Goal: Transaction & Acquisition: Obtain resource

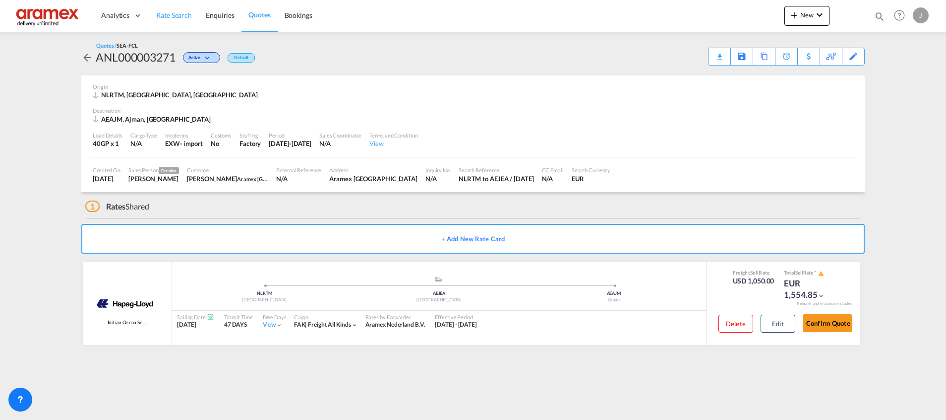
click at [172, 12] on span "Rate Search" at bounding box center [174, 15] width 36 height 8
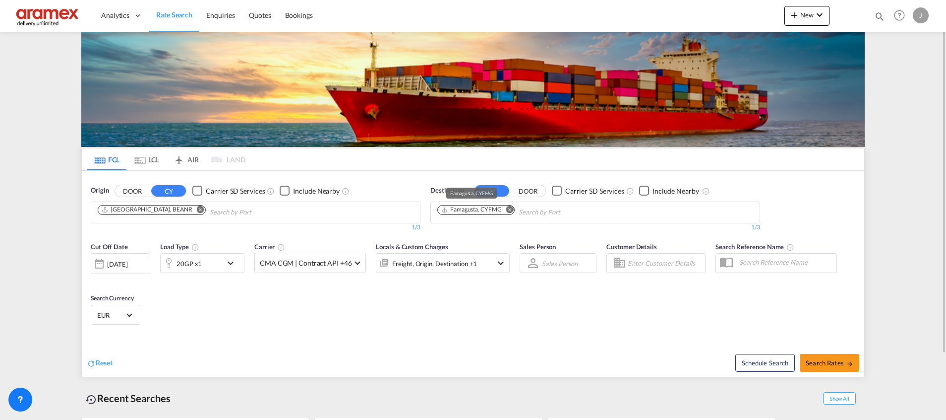
click at [468, 210] on div "Famagusta, CYFMG" at bounding box center [471, 209] width 61 height 8
click at [508, 208] on md-icon "Remove" at bounding box center [509, 208] width 7 height 7
paste input "SHUWAIKH"
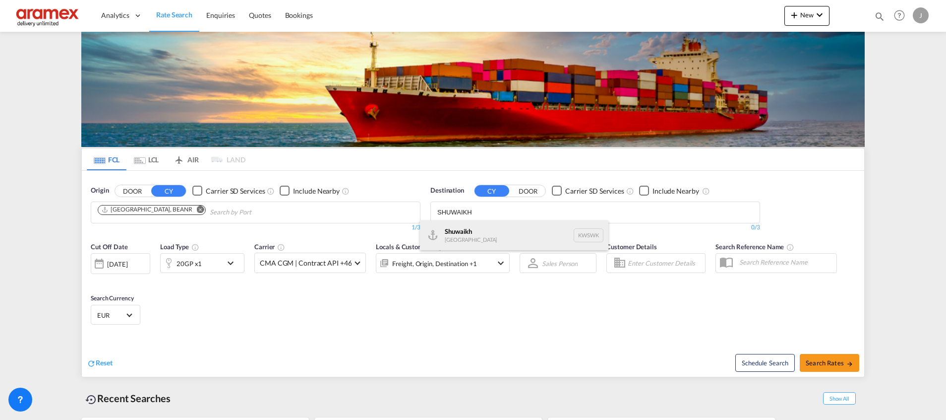
type input "SHUWAIKH"
click at [466, 232] on div "Shuwaikh [GEOGRAPHIC_DATA] KWSWK" at bounding box center [514, 235] width 188 height 30
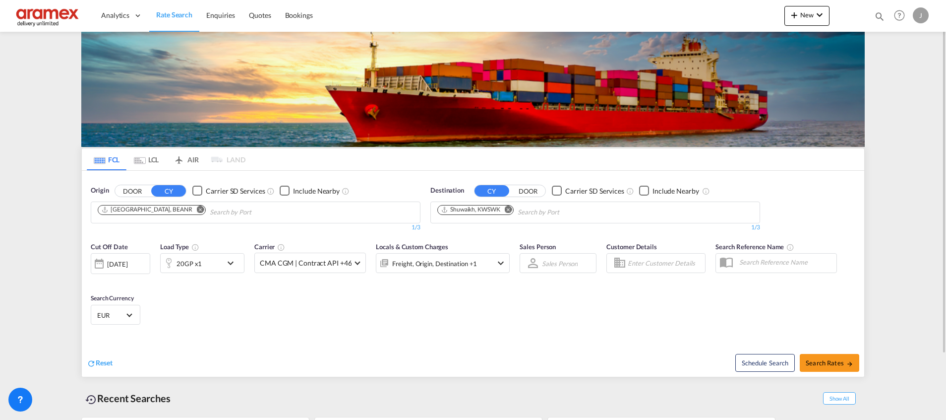
click at [197, 208] on md-icon "Remove" at bounding box center [200, 208] width 7 height 7
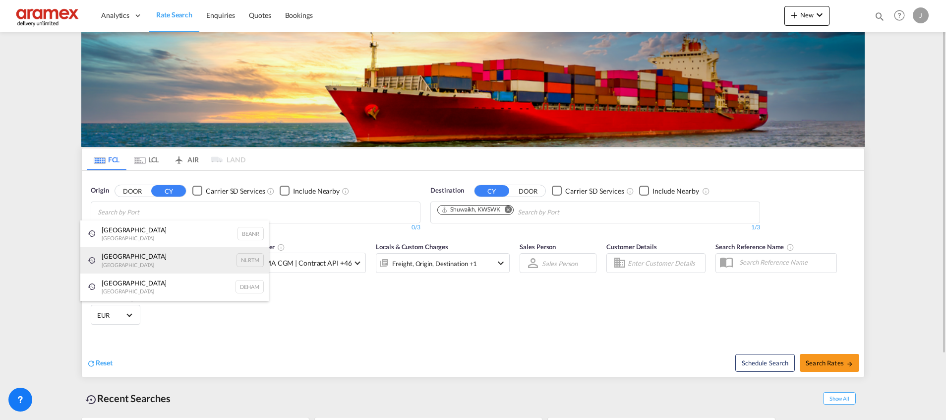
click at [133, 258] on div "[GEOGRAPHIC_DATA] [GEOGRAPHIC_DATA] NLRTM" at bounding box center [174, 259] width 188 height 27
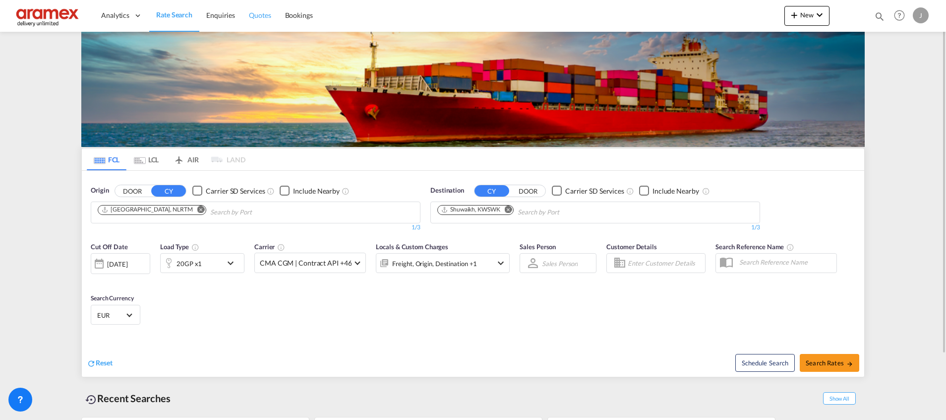
click at [250, 7] on link "Quotes" at bounding box center [260, 16] width 36 height 32
click at [197, 209] on md-icon "Remove" at bounding box center [200, 208] width 7 height 7
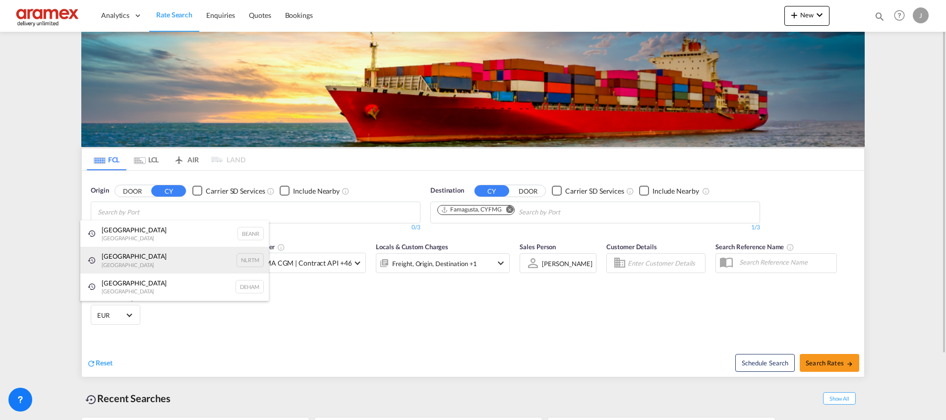
click at [133, 260] on div "[GEOGRAPHIC_DATA] [GEOGRAPHIC_DATA] NLRTM" at bounding box center [174, 259] width 188 height 27
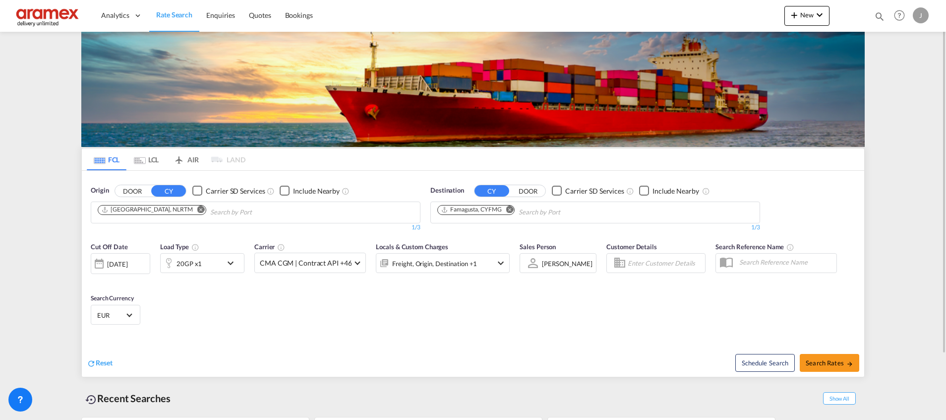
click at [505, 210] on button "Remove" at bounding box center [506, 210] width 15 height 10
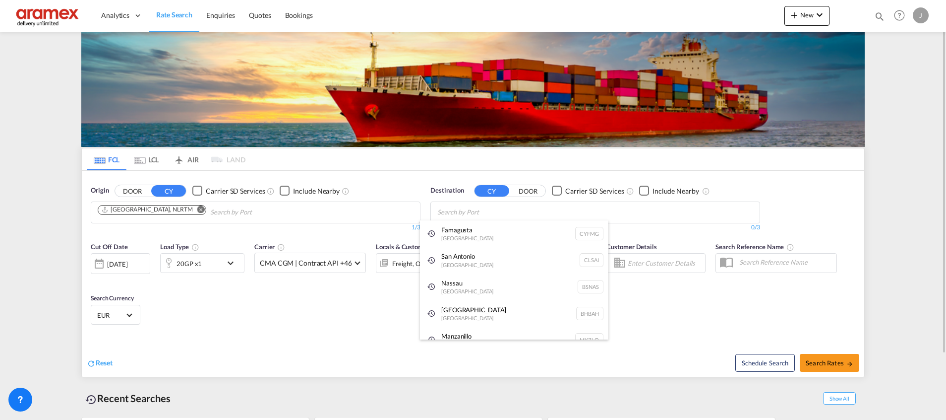
paste input "SHUWAIKH"
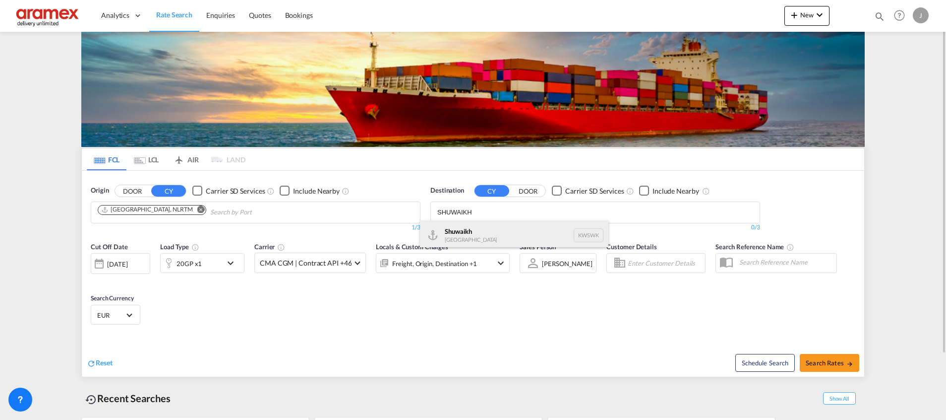
type input "SHUWAIKH"
click at [472, 232] on div "Shuwaikh [GEOGRAPHIC_DATA] KWSWK" at bounding box center [514, 235] width 188 height 30
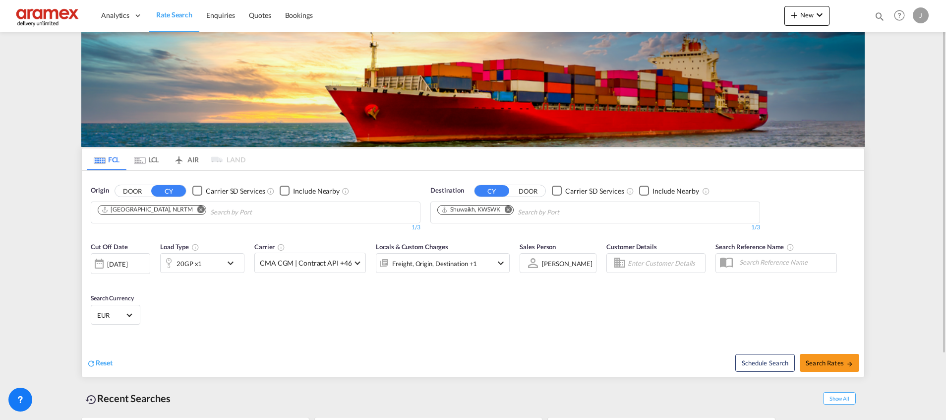
click at [208, 259] on div "20GP x1" at bounding box center [191, 263] width 61 height 20
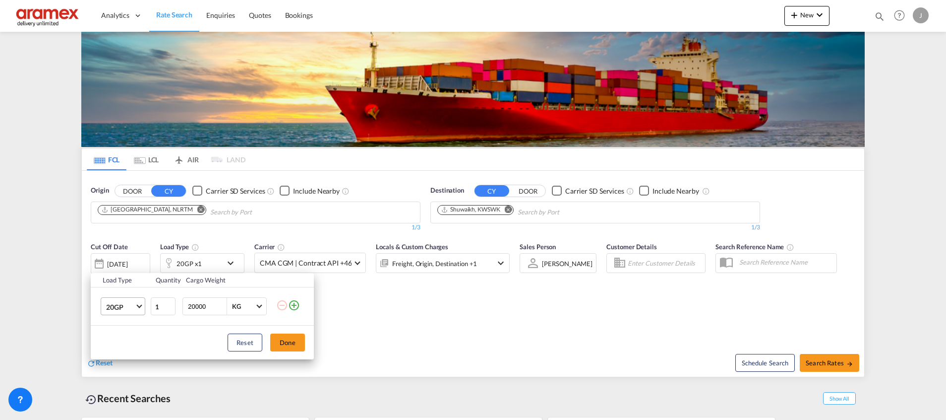
click at [130, 303] on span "20GP" at bounding box center [120, 307] width 29 height 10
click at [121, 347] on div "40HC" at bounding box center [115, 348] width 18 height 10
click at [288, 338] on button "Done" at bounding box center [287, 342] width 35 height 18
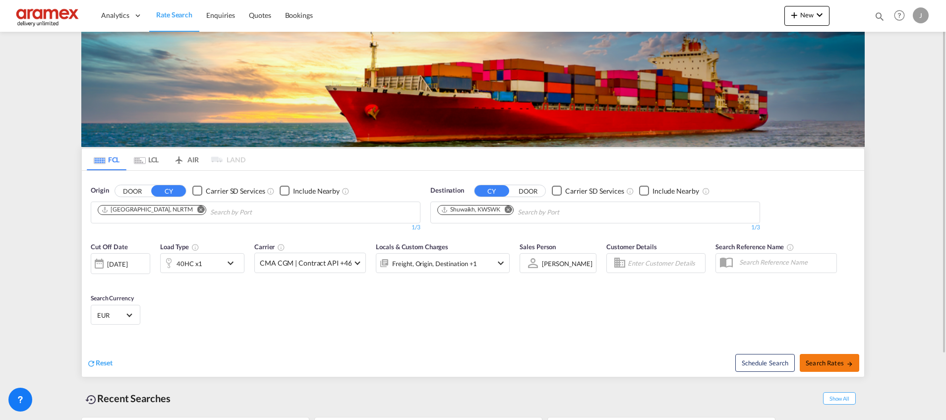
click at [824, 360] on span "Search Rates" at bounding box center [830, 363] width 48 height 8
type input "NLRTM to KWSWK / [DATE]"
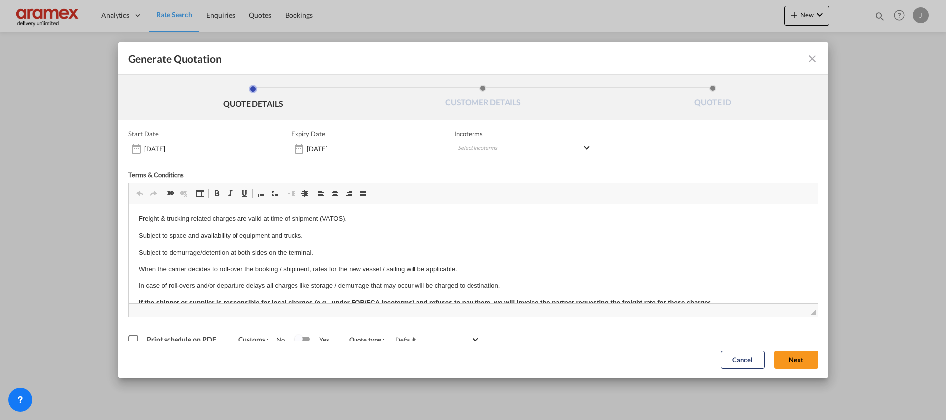
click at [467, 144] on md-select "Select Incoterms CFR - import Cost and Freight CPT - export Carrier Paid to CIF…" at bounding box center [523, 149] width 138 height 18
click at [469, 165] on input "search" at bounding box center [501, 169] width 92 height 9
type input "exw"
click at [478, 189] on div "EXW - import" at bounding box center [505, 187] width 94 height 8
click at [787, 356] on button "Next" at bounding box center [797, 359] width 44 height 18
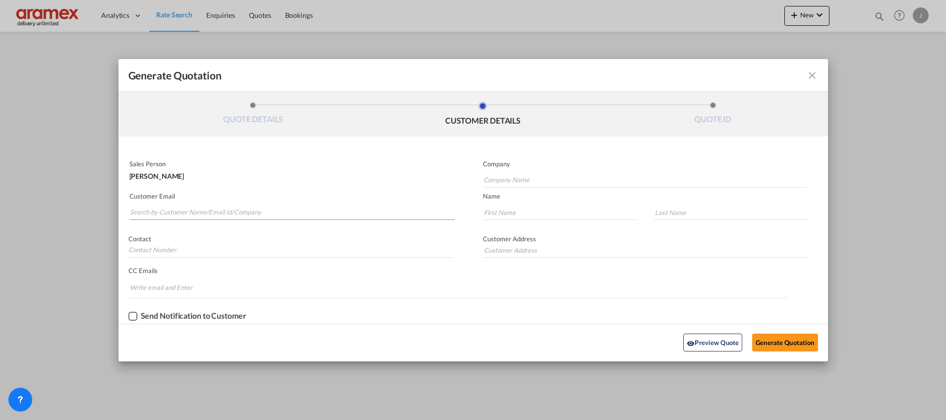
click at [251, 206] on input "Search by Customer Name/Email Id/Company" at bounding box center [292, 212] width 325 height 15
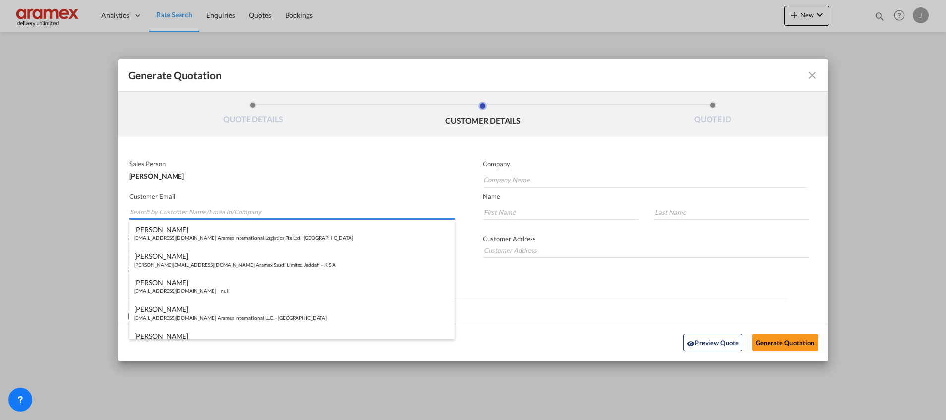
paste input "[PERSON_NAME]"
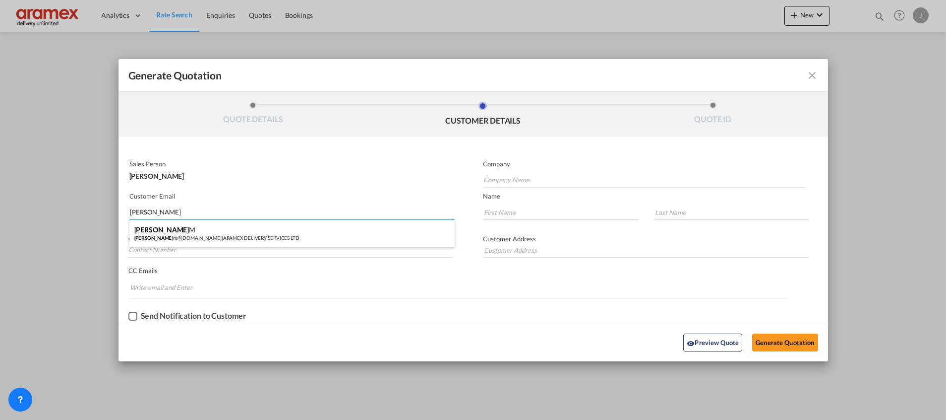
type input "[PERSON_NAME]"
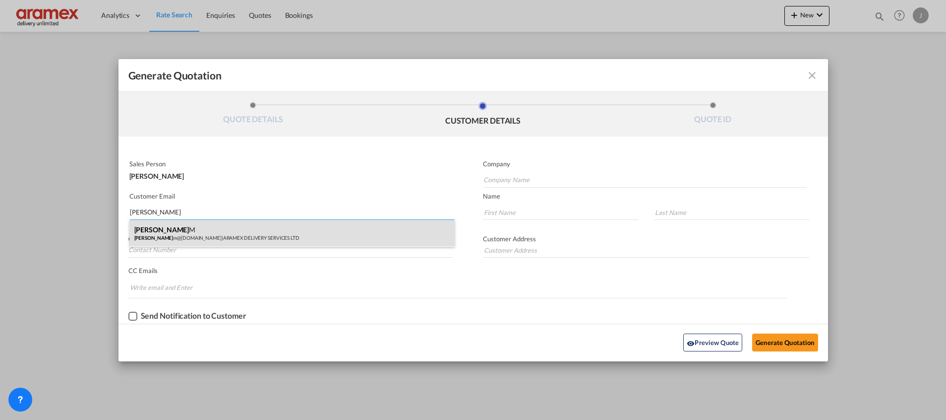
click at [272, 239] on div "[PERSON_NAME] M [PERSON_NAME] [PERSON_NAME]@[DOMAIN_NAME] | ARAMEX DELIVERY SER…" at bounding box center [291, 233] width 325 height 27
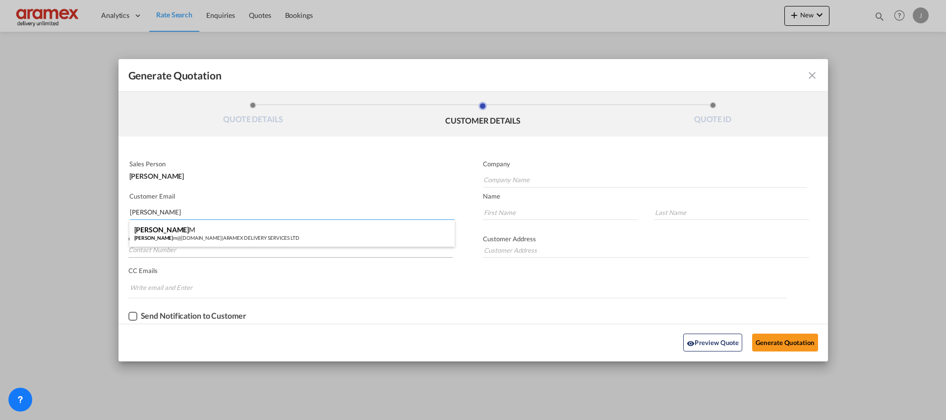
type input "ARAMEX DELIVERY SERVICES LTD"
type input "[EMAIL_ADDRESS][DOMAIN_NAME]"
type input "[PERSON_NAME]"
type input "M"
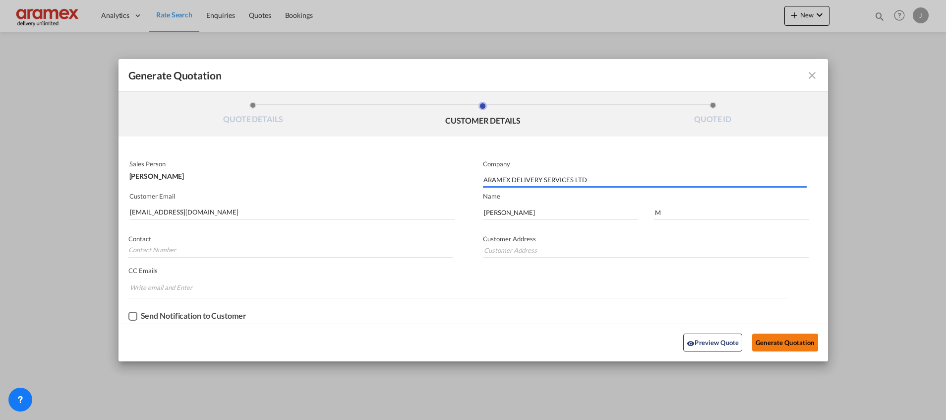
click at [776, 343] on button "Generate Quotation" at bounding box center [784, 342] width 65 height 18
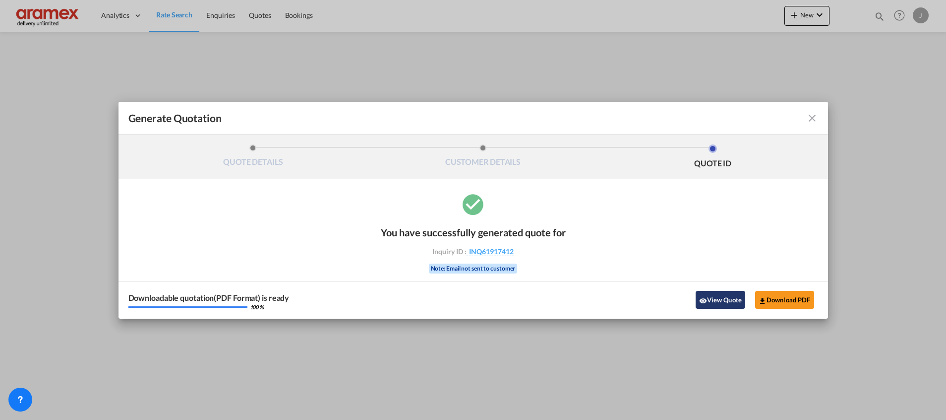
click at [727, 297] on button "View Quote" at bounding box center [721, 300] width 50 height 18
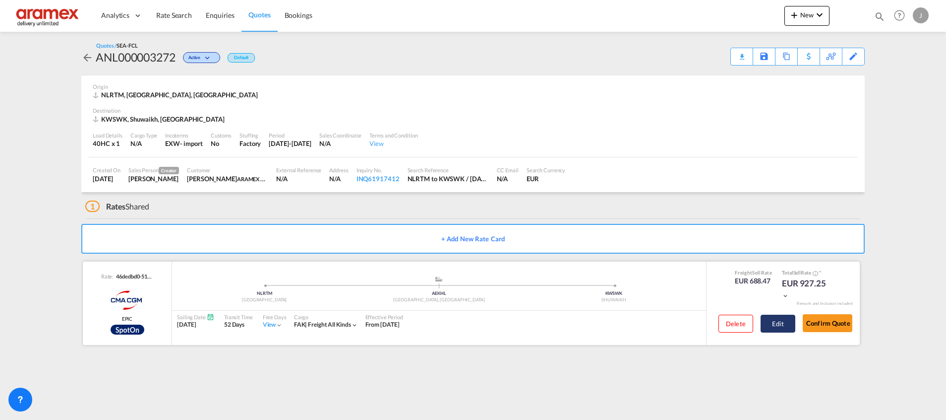
click at [779, 321] on button "Edit" at bounding box center [778, 323] width 35 height 18
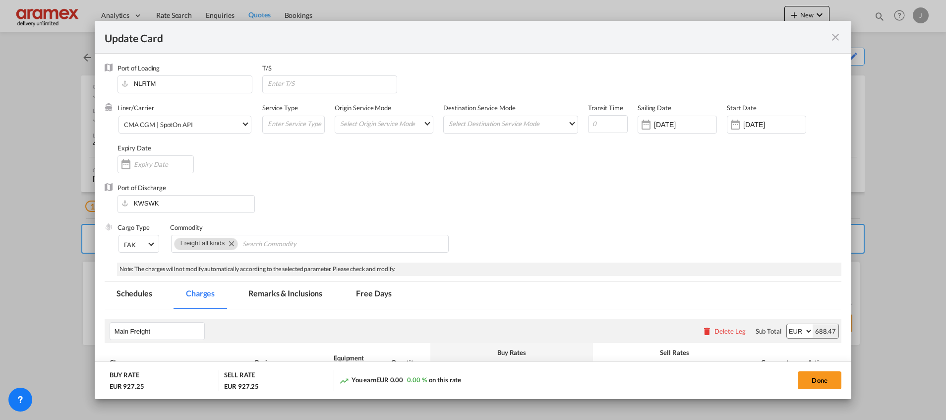
scroll to position [298, 0]
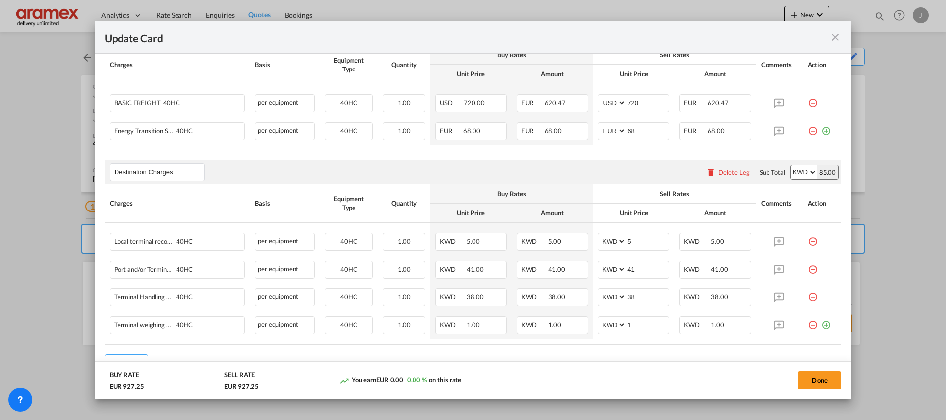
click at [711, 167] on div "Delete Leg" at bounding box center [728, 172] width 54 height 18
click at [719, 173] on div "Delete Leg" at bounding box center [734, 172] width 31 height 8
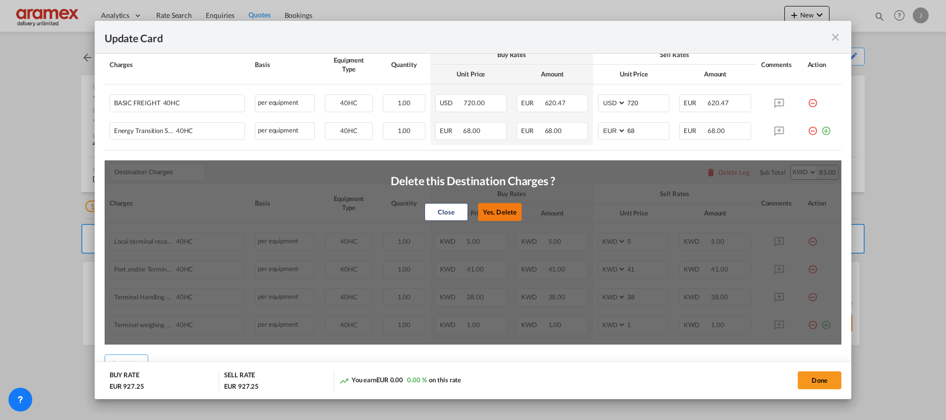
click at [496, 208] on button "Yes, Delete" at bounding box center [500, 212] width 44 height 18
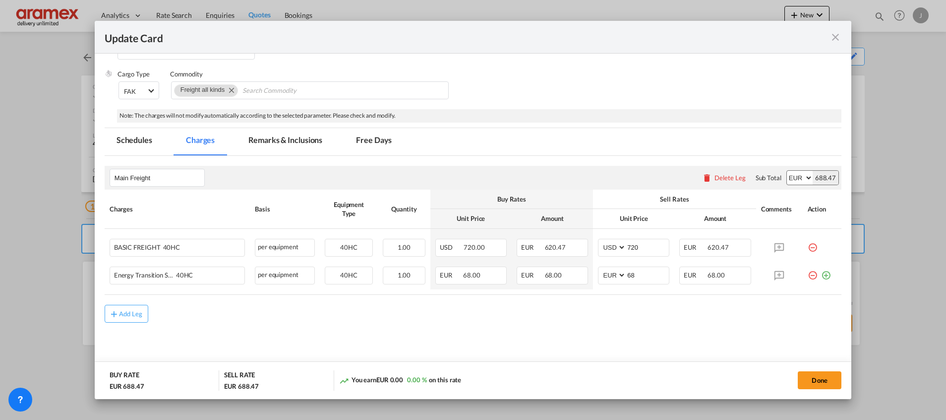
scroll to position [153, 0]
click at [134, 306] on button "Add Leg" at bounding box center [127, 314] width 44 height 18
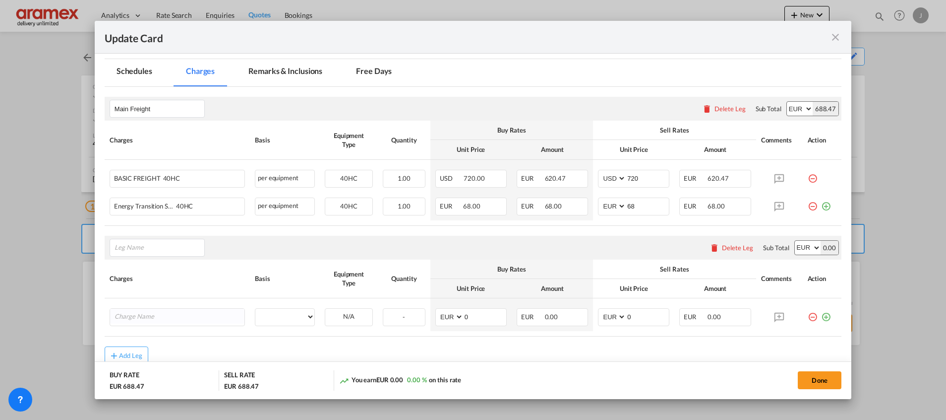
scroll to position [263, 0]
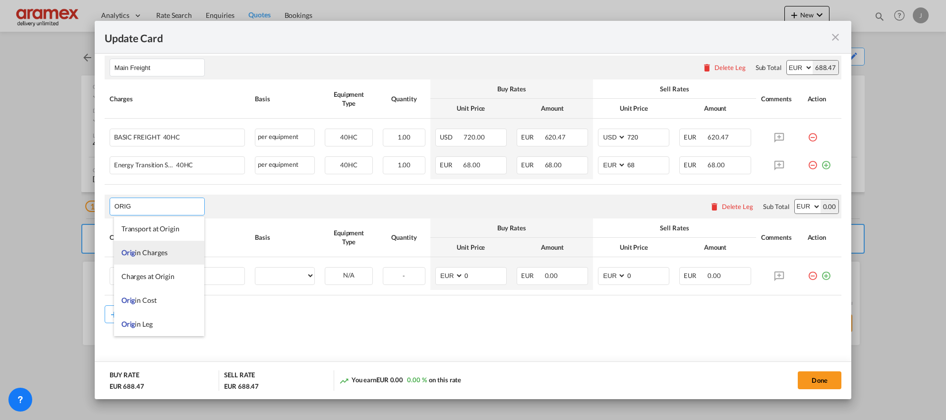
click at [150, 250] on span "Orig in Charges" at bounding box center [145, 252] width 46 height 8
type input "Origin Charges"
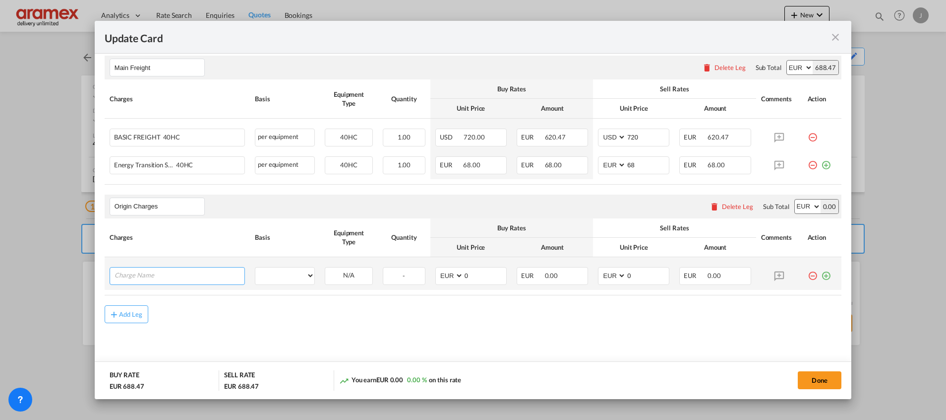
click at [157, 278] on input "Charge Name" at bounding box center [180, 274] width 130 height 15
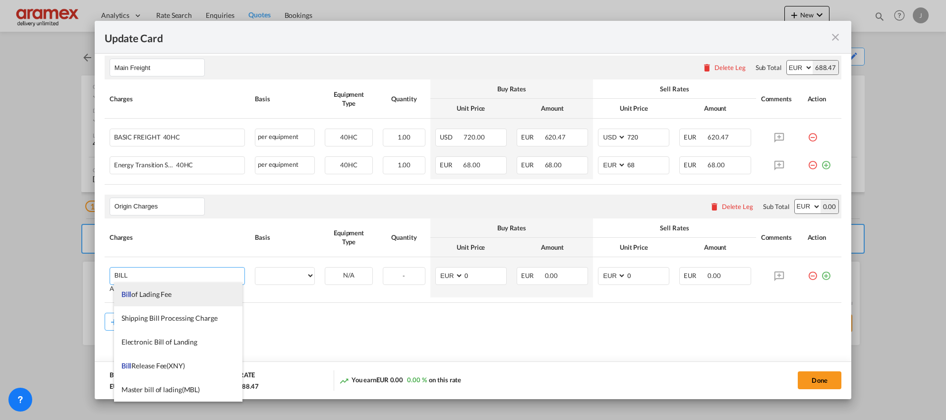
click at [155, 296] on span "Bill of Lading Fee" at bounding box center [147, 294] width 50 height 8
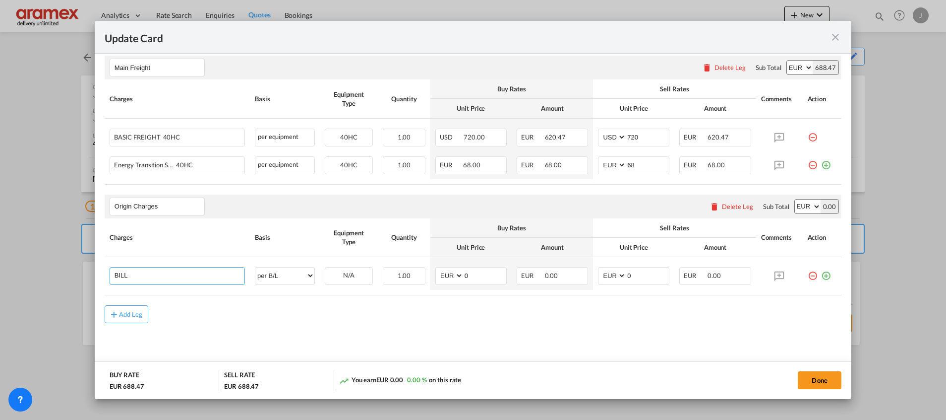
type input "Bill of Lading Fee"
select select "per B/L"
drag, startPoint x: 469, startPoint y: 272, endPoint x: 450, endPoint y: 275, distance: 19.6
click at [450, 275] on md-input-container "AED AFN ALL AMD ANG AOA ARS AUD AWG AZN BAM BBD BDT BGN BHD BIF BMD BND BOB BRL…" at bounding box center [470, 276] width 71 height 18
type input "50"
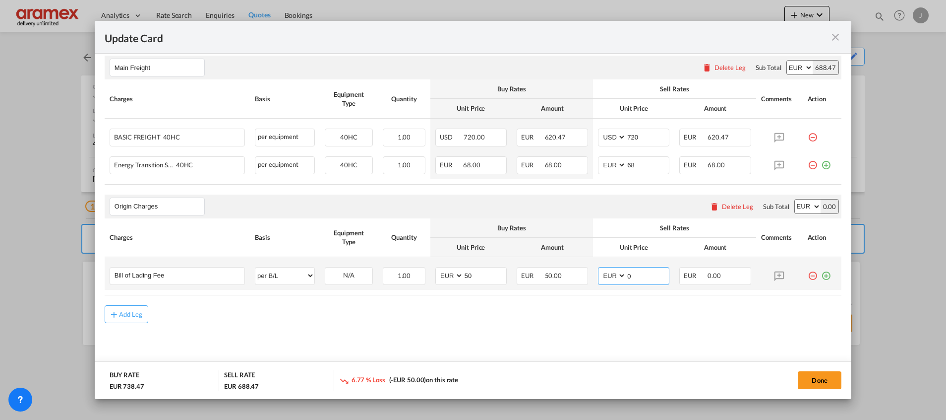
drag, startPoint x: 649, startPoint y: 274, endPoint x: 605, endPoint y: 276, distance: 44.7
click at [608, 276] on md-input-container "AED AFN ALL AMD ANG AOA ARS AUD AWG AZN BAM BBD BDT BGN BHD BIF BMD BND BOB BRL…" at bounding box center [633, 276] width 71 height 18
type input "50"
drag, startPoint x: 816, startPoint y: 273, endPoint x: 598, endPoint y: 278, distance: 217.8
click at [821, 273] on md-icon "icon-plus-circle-outline green-400-fg" at bounding box center [826, 272] width 10 height 10
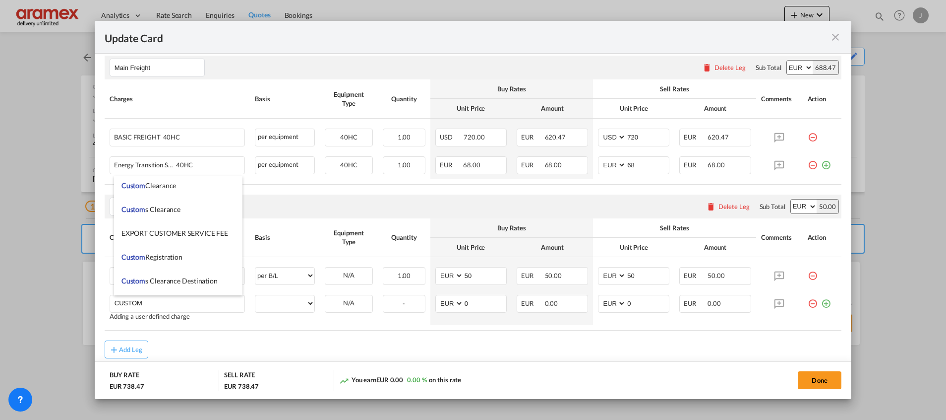
scroll to position [1042, 0]
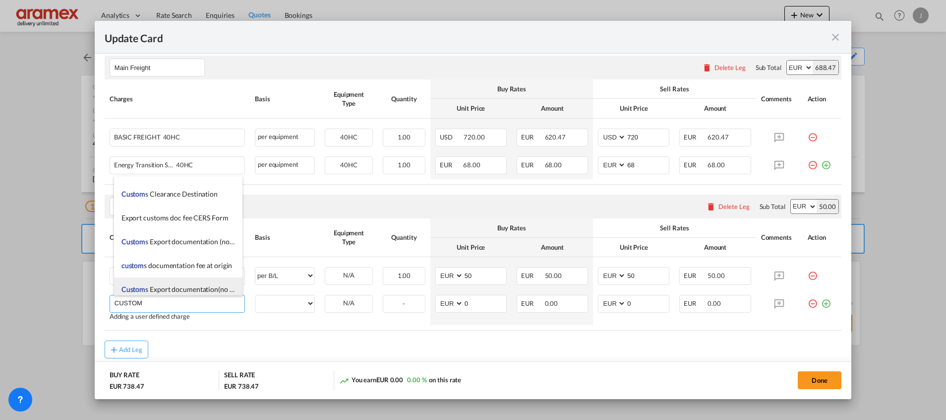
click at [185, 289] on span "Custom s Export documentation(no costs, suggested sell)" at bounding box center [207, 289] width 170 height 8
type input "Customs Export documentation(no costs, suggested sell)"
select select "per container"
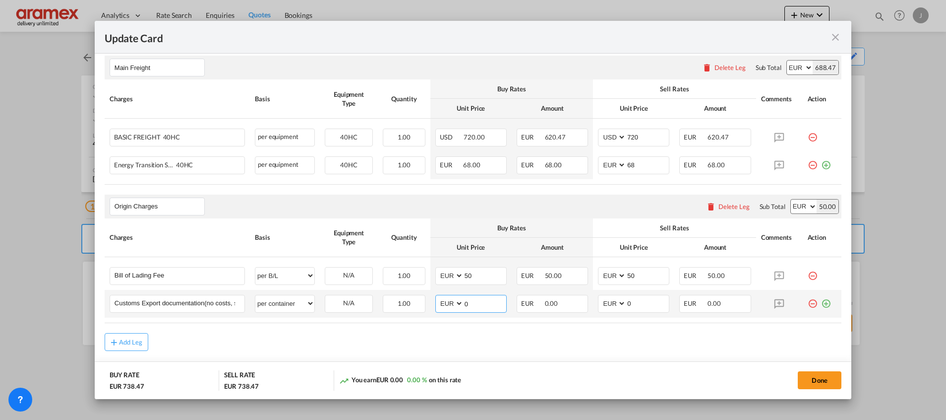
drag, startPoint x: 471, startPoint y: 303, endPoint x: 433, endPoint y: 303, distance: 38.2
click at [435, 303] on md-input-container "AED AFN ALL AMD ANG AOA ARS AUD AWG AZN BAM BBD BDT BGN BHD BIF BMD BND BOB BRL…" at bounding box center [470, 304] width 71 height 18
type input "65"
drag, startPoint x: 634, startPoint y: 301, endPoint x: 583, endPoint y: 301, distance: 50.6
click at [584, 301] on tr "Customs Export documentation(no costs, suggested sell) Please Enter User Define…" at bounding box center [473, 304] width 737 height 28
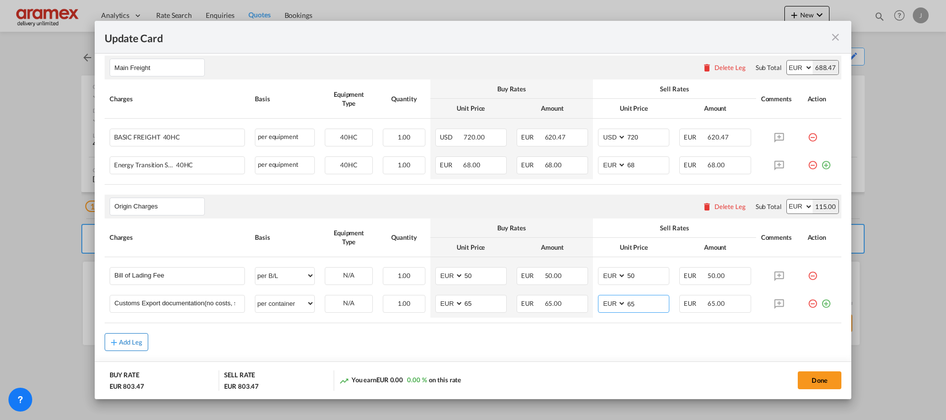
type input "65"
click at [134, 343] on div "Add Leg" at bounding box center [131, 342] width 24 height 6
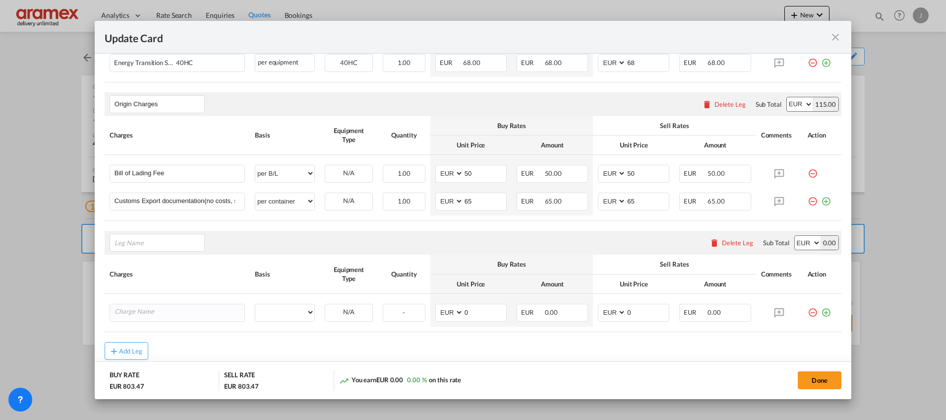
scroll to position [402, 0]
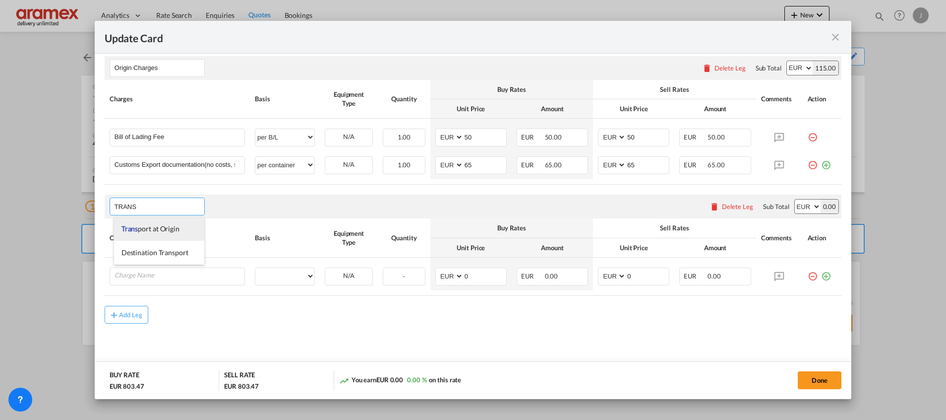
click at [155, 226] on span "Trans port at Origin" at bounding box center [151, 228] width 58 height 8
type input "Transport at Origin"
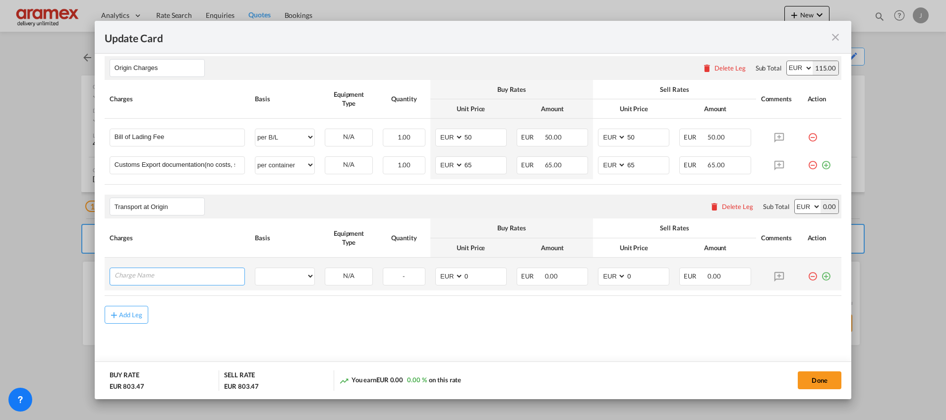
click at [156, 270] on input "Charge Name" at bounding box center [180, 275] width 130 height 15
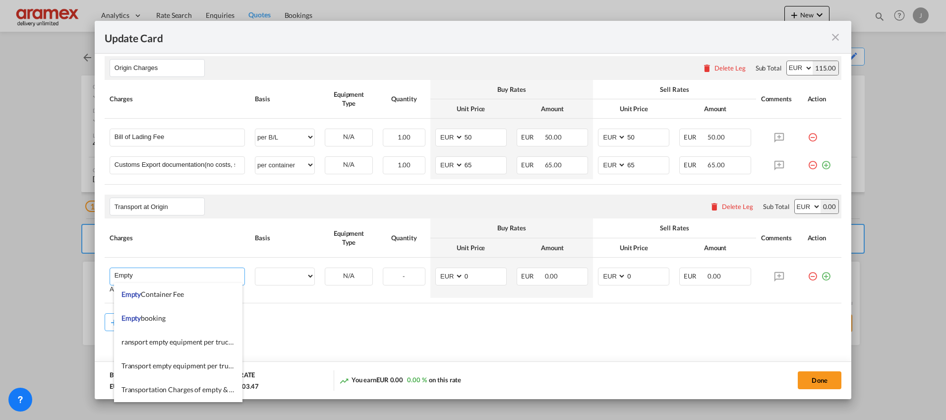
scroll to position [74, 0]
click at [198, 292] on span "Empty Container Pickup and Delivery Charge" at bounding box center [190, 291] width 136 height 8
type input "Empty Container Pickup and Delivery Charge"
select select "per equipment"
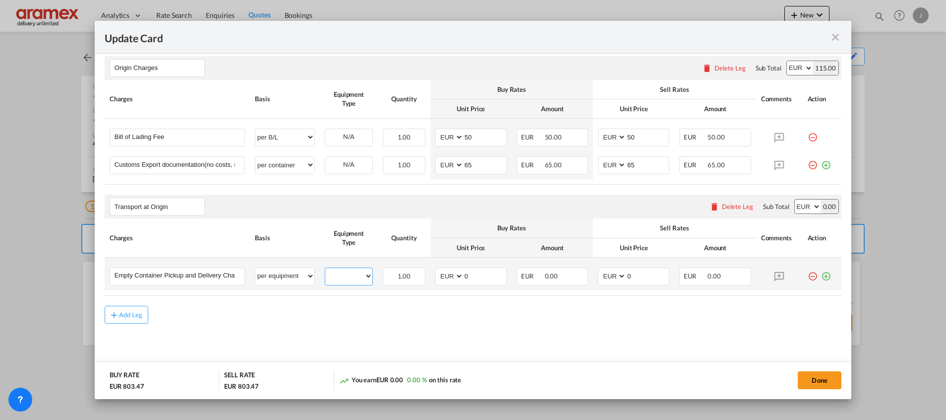
click at [355, 279] on select "40HC" at bounding box center [348, 275] width 47 height 13
select select "40HC"
click at [325, 269] on select "40HC" at bounding box center [348, 275] width 47 height 13
click at [821, 275] on md-icon "icon-plus-circle-outline green-400-fg" at bounding box center [826, 272] width 10 height 10
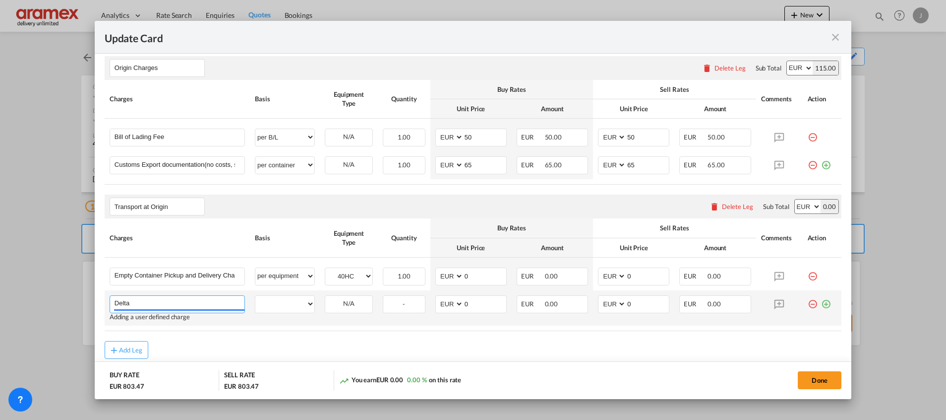
type input "Delta"
click at [821, 301] on md-icon "icon-plus-circle-outline green-400-fg" at bounding box center [826, 300] width 10 height 10
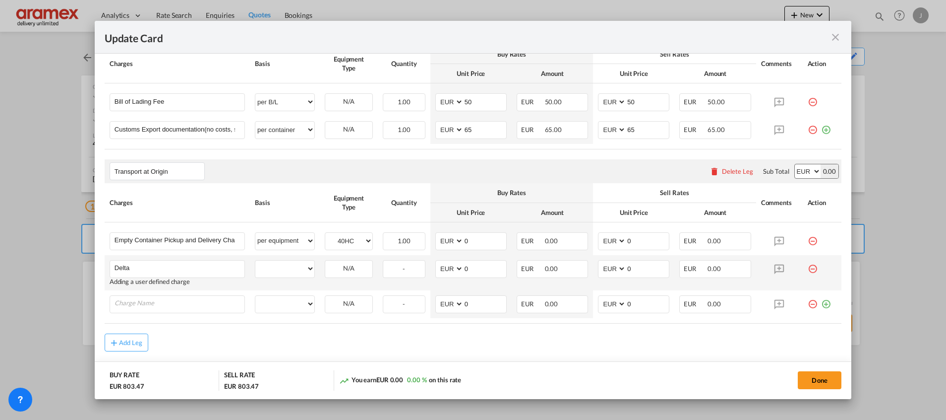
scroll to position [465, 0]
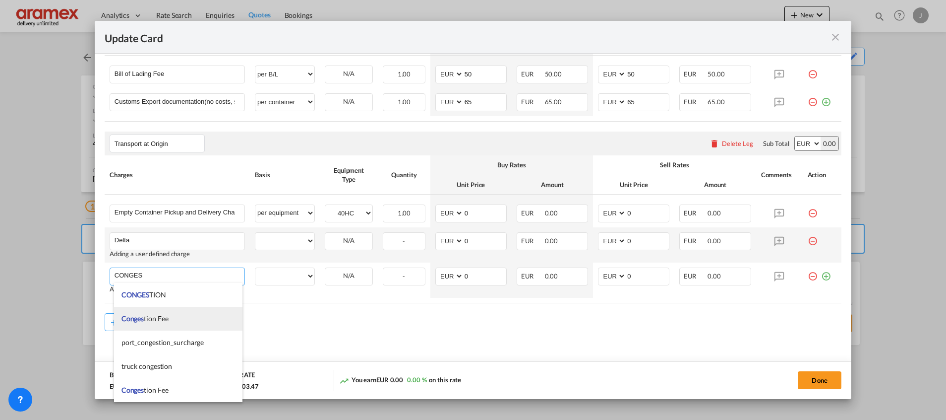
click at [175, 319] on li "Conges tion Fee" at bounding box center [178, 319] width 128 height 24
type input "Congestion Fee"
select select "per equipment"
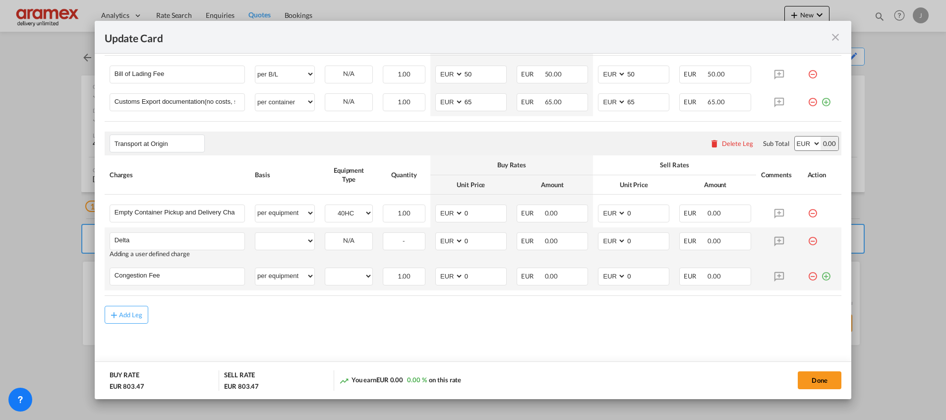
click at [821, 275] on md-icon "icon-plus-circle-outline green-400-fg" at bounding box center [826, 272] width 10 height 10
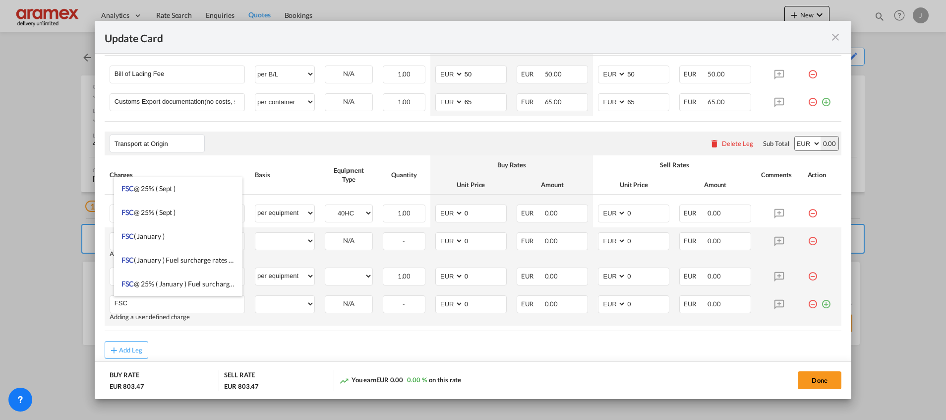
type input "FSC"
drag, startPoint x: 817, startPoint y: 304, endPoint x: 795, endPoint y: 307, distance: 22.0
click at [821, 304] on md-icon "icon-plus-circle-outline green-400-fg" at bounding box center [826, 300] width 10 height 10
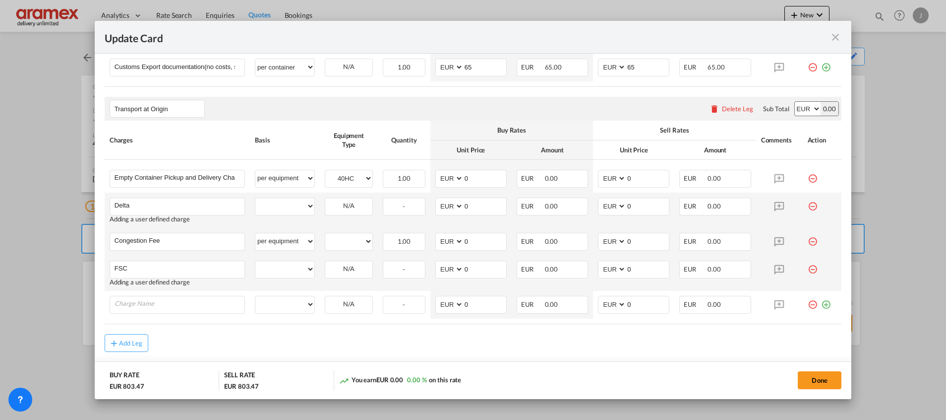
scroll to position [528, 0]
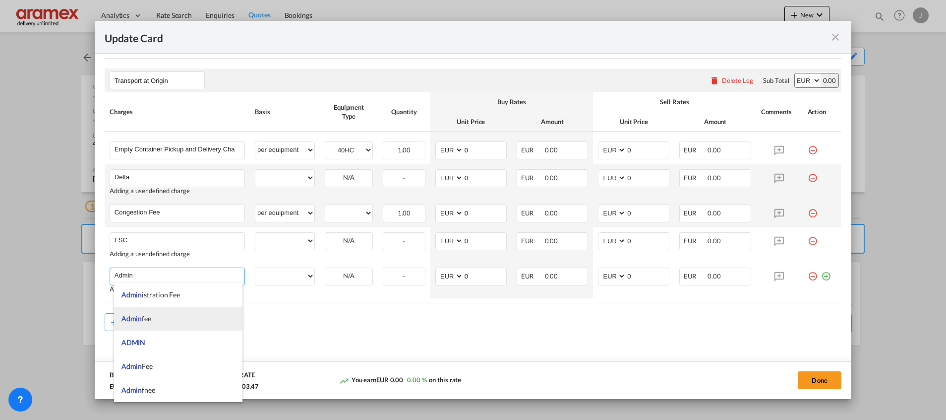
click at [165, 320] on li "Admin fee" at bounding box center [178, 319] width 128 height 24
type input "Admin fee"
select select "per container"
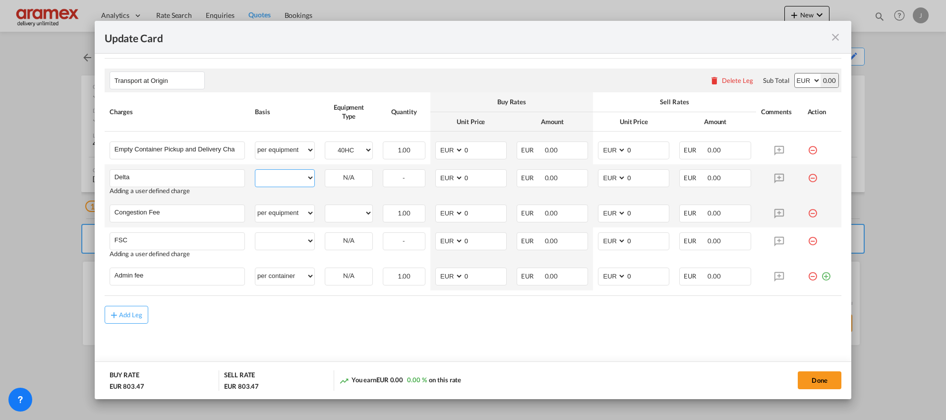
click at [286, 180] on select "per equipment per container per B/L per shipping bill per shipment % on pickup …" at bounding box center [284, 178] width 59 height 16
select select "per equipment"
click at [255, 170] on select "per equipment per container per B/L per shipping bill per shipment % on pickup …" at bounding box center [284, 178] width 59 height 16
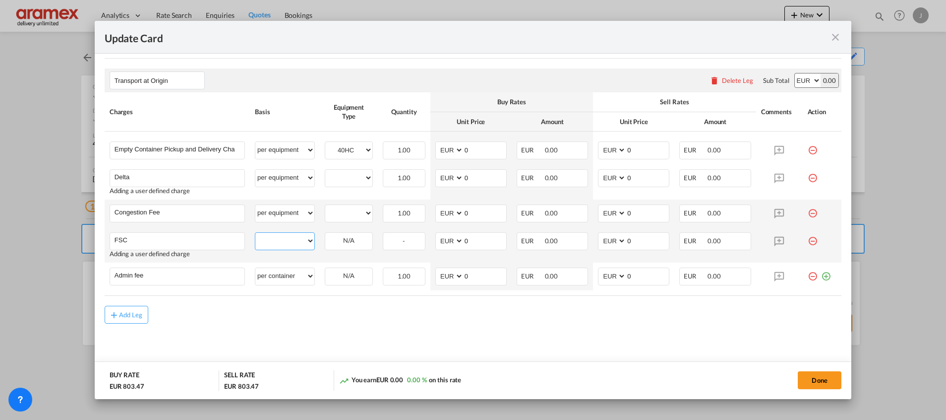
click at [280, 237] on select "per equipment per container per B/L per shipping bill per shipment % on pickup …" at bounding box center [284, 241] width 59 height 16
select select "per equipment"
click at [255, 233] on select "per equipment per container per B/L per shipping bill per shipment % on pickup …" at bounding box center [284, 241] width 59 height 16
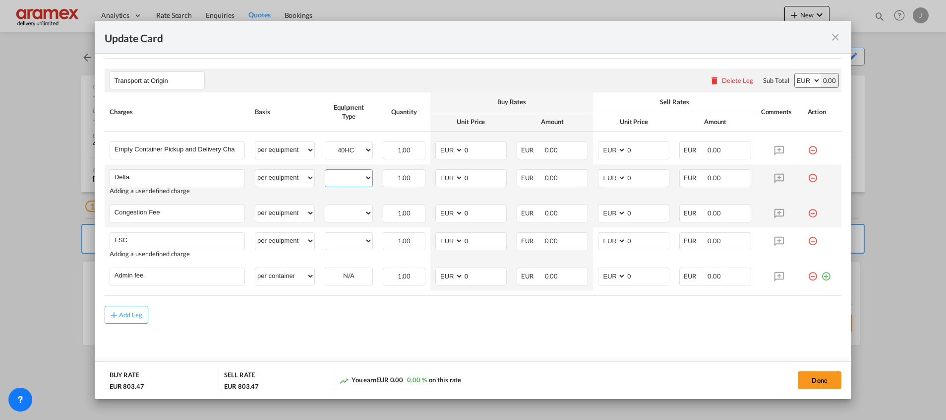
click at [352, 175] on select "40HC" at bounding box center [348, 177] width 47 height 13
select select "40HC"
click at [325, 171] on select "40HC" at bounding box center [348, 177] width 47 height 13
click at [347, 213] on select "40HC" at bounding box center [348, 212] width 47 height 13
click at [347, 214] on select "40HC" at bounding box center [348, 212] width 47 height 13
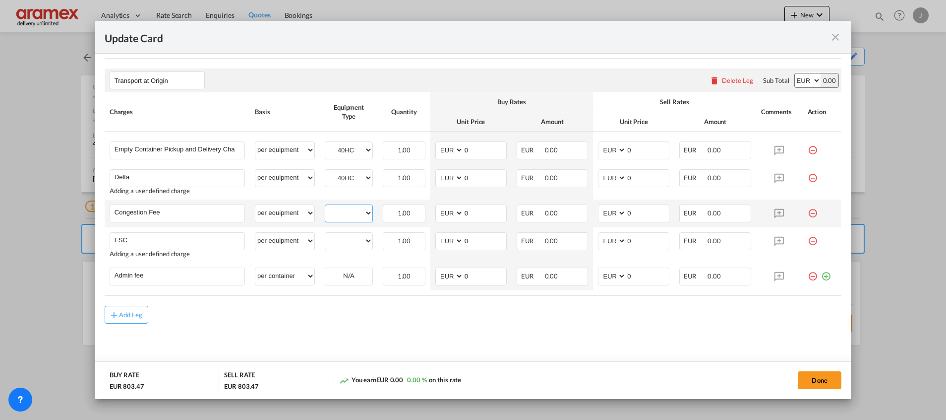
click at [347, 214] on select "40HC" at bounding box center [348, 212] width 47 height 13
select select "40HC"
click at [325, 206] on select "40HC" at bounding box center [348, 212] width 47 height 13
click at [345, 238] on select "40HC" at bounding box center [348, 240] width 47 height 13
select select "40HC"
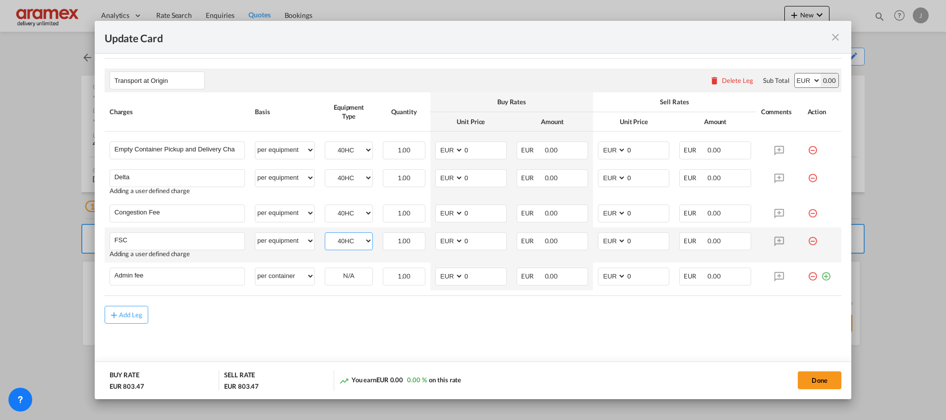
click at [325, 234] on select "40HC" at bounding box center [348, 240] width 47 height 13
click at [288, 276] on select "per equipment per container per B/L per shipping bill per shipment % on pickup …" at bounding box center [284, 276] width 59 height 16
select select "per equipment"
click at [255, 268] on select "per equipment per container per B/L per shipping bill per shipment % on pickup …" at bounding box center [284, 276] width 59 height 16
click at [347, 276] on select "40HC" at bounding box center [348, 275] width 47 height 13
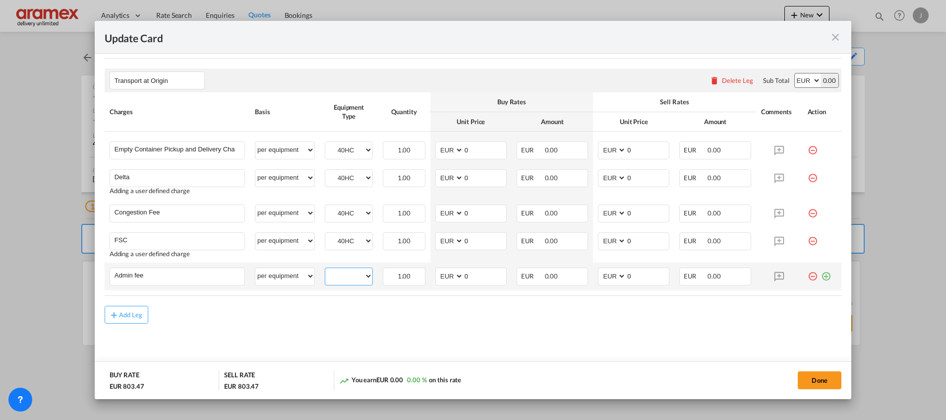
select select "40HC"
click at [325, 269] on select "40HC" at bounding box center [348, 275] width 47 height 13
drag, startPoint x: 471, startPoint y: 241, endPoint x: 448, endPoint y: 243, distance: 22.9
click at [448, 243] on md-input-container "AED AFN ALL AMD ANG AOA ARS AUD AWG AZN BAM BBD BDT BGN BHD BIF BMD BND BOB BRL…" at bounding box center [470, 241] width 71 height 18
paste input "€ 92.75"
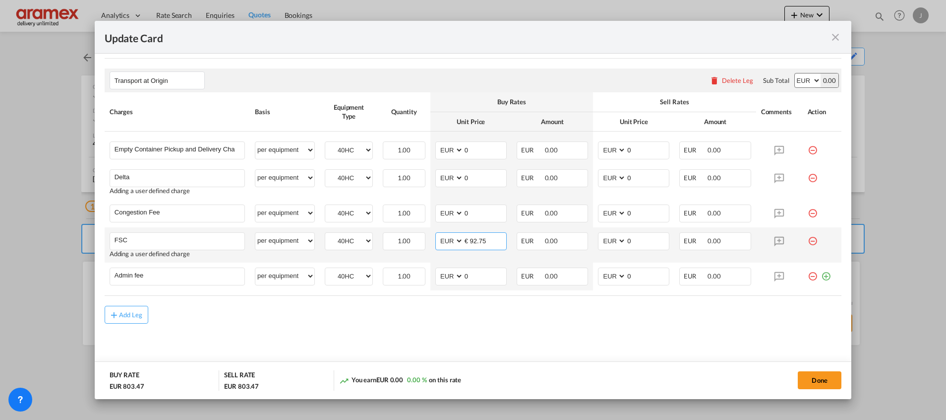
click at [470, 237] on input "€ 92.75" at bounding box center [485, 240] width 43 height 15
click at [474, 237] on input "92.75" at bounding box center [485, 240] width 43 height 15
type input "92.75"
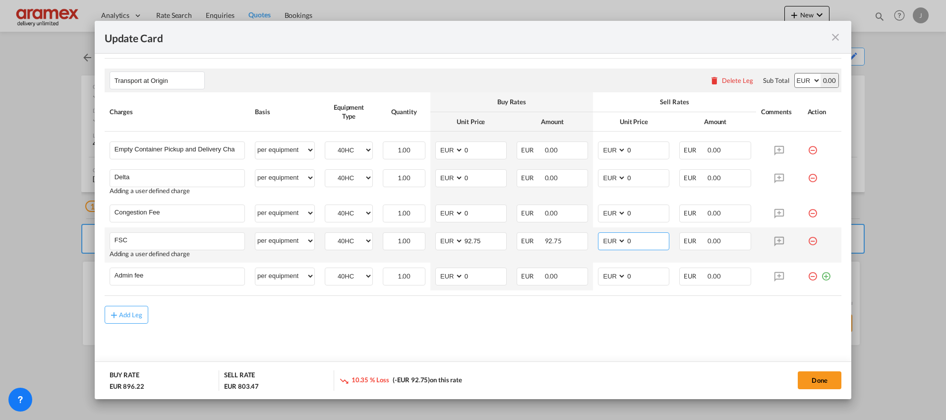
drag, startPoint x: 635, startPoint y: 242, endPoint x: 605, endPoint y: 241, distance: 30.3
click at [605, 241] on md-input-container "AED AFN ALL AMD ANG AOA ARS AUD AWG AZN BAM BBD BDT BGN BHD BIF BMD BND BOB BRL…" at bounding box center [633, 241] width 71 height 18
paste input "92.75"
type input "92.75"
drag, startPoint x: 470, startPoint y: 213, endPoint x: 444, endPoint y: 211, distance: 26.3
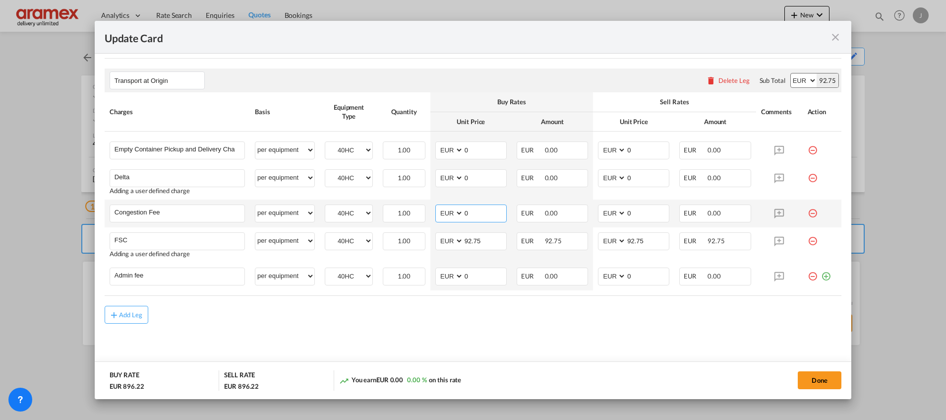
click at [444, 211] on md-input-container "AED AFN ALL AMD ANG AOA ARS AUD AWG AZN BAM BBD BDT BGN BHD BIF BMD BND BOB BRL…" at bounding box center [470, 213] width 71 height 18
type input "17"
drag, startPoint x: 637, startPoint y: 211, endPoint x: 591, endPoint y: 211, distance: 45.6
click at [598, 211] on md-input-container "AED AFN ALL AMD ANG AOA ARS AUD AWG AZN BAM BBD BDT BGN BHD BIF BMD BND BOB BRL…" at bounding box center [633, 213] width 71 height 18
type input "17"
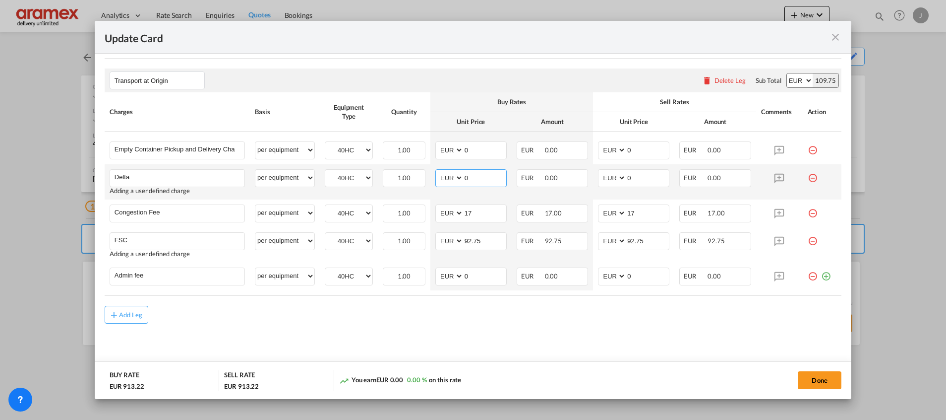
drag, startPoint x: 481, startPoint y: 175, endPoint x: 433, endPoint y: 176, distance: 47.6
click at [440, 176] on md-input-container "AED AFN ALL AMD ANG AOA ARS AUD AWG AZN BAM BBD BDT BGN BHD BIF BMD BND BOB BRL…" at bounding box center [470, 178] width 71 height 18
type input "50"
drag, startPoint x: 640, startPoint y: 176, endPoint x: 579, endPoint y: 177, distance: 60.5
click at [579, 177] on tr "Delta Please Enter User Defined Charges Cannot Be Published Adding a user defin…" at bounding box center [473, 181] width 737 height 35
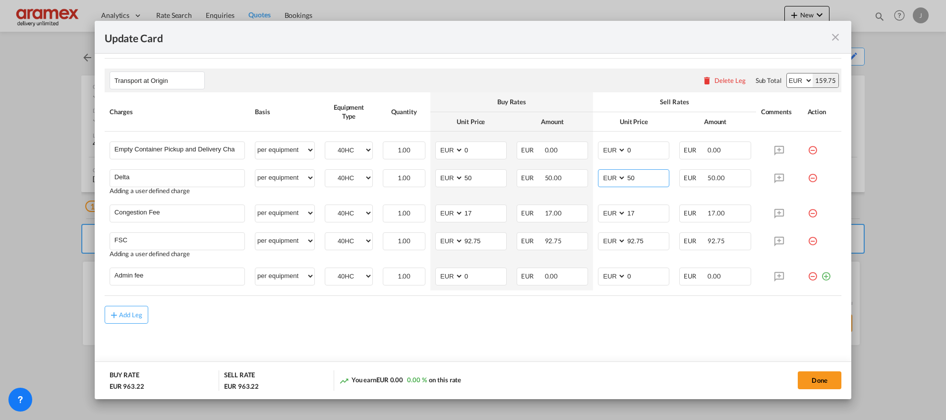
type input "50"
drag, startPoint x: 446, startPoint y: 150, endPoint x: 440, endPoint y: 150, distance: 6.0
click at [441, 150] on md-input-container "AED AFN ALL AMD ANG AOA ARS AUD AWG AZN BAM BBD BDT BGN BHD BIF BMD BND BOB BRL…" at bounding box center [470, 150] width 71 height 18
drag, startPoint x: 481, startPoint y: 149, endPoint x: 446, endPoint y: 149, distance: 34.7
click at [446, 149] on md-input-container "AED AFN ALL AMD ANG AOA ARS AUD AWG AZN BAM BBD BDT BGN BHD BIF BMD BND [PERSON…" at bounding box center [470, 150] width 71 height 18
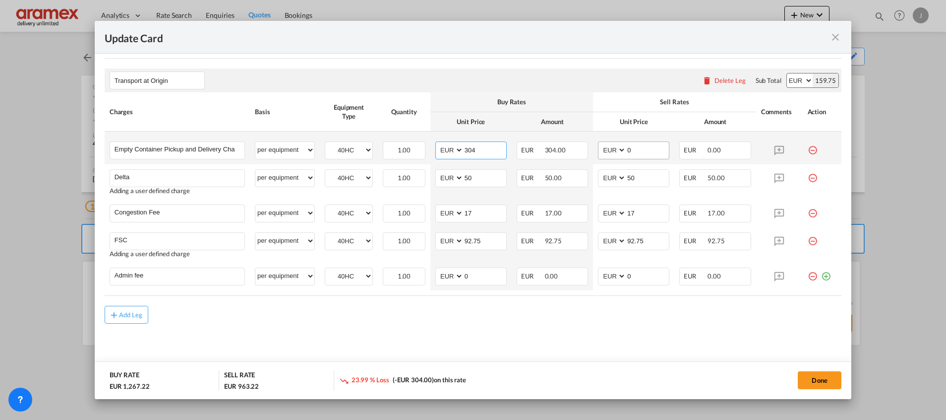
type input "304"
click at [598, 149] on md-input-container "AED AFN ALL AMD ANG AOA ARS AUD AWG AZN BAM BBD BDT BGN BHD BIF BMD BND BOB BRL…" at bounding box center [633, 150] width 71 height 18
paste input "304"
type input "304"
drag, startPoint x: 443, startPoint y: 276, endPoint x: 436, endPoint y: 277, distance: 7.0
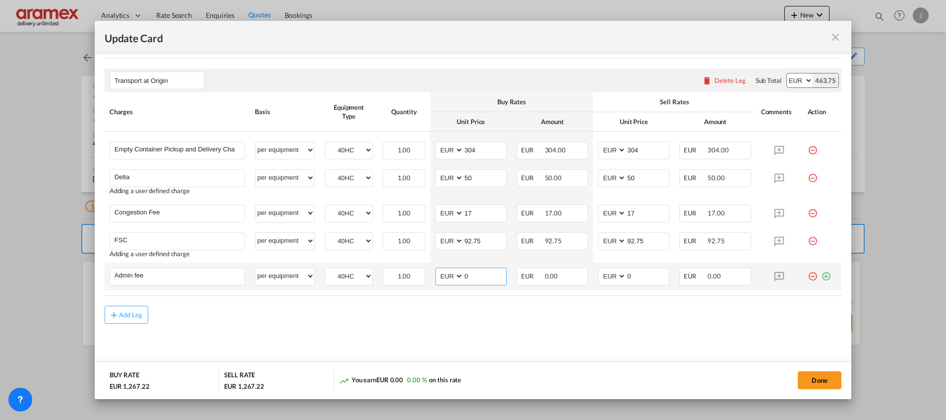
click at [436, 277] on md-input-container "AED AFN ALL AMD ANG AOA ARS AUD AWG AZN BAM BBD BDT BGN BHD BIF BMD BND BOB BRL…" at bounding box center [470, 276] width 71 height 18
drag, startPoint x: 483, startPoint y: 274, endPoint x: 447, endPoint y: 276, distance: 35.3
click at [447, 276] on md-input-container "AED AFN ALL AMD ANG AOA ARS AUD AWG AZN BAM BBD BDT BGN BHD BIF BMD BND [PERSON…" at bounding box center [470, 276] width 71 height 18
type input "14.5"
drag, startPoint x: 618, startPoint y: 273, endPoint x: 598, endPoint y: 274, distance: 20.4
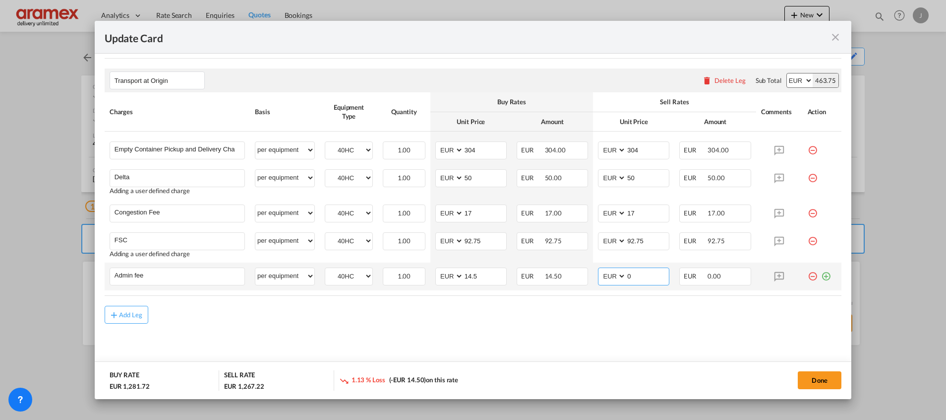
click at [598, 274] on md-input-container "AED AFN ALL AMD ANG AOA ARS AUD AWG AZN BAM BBD BDT BGN BHD BIF BMD BND BOB BRL…" at bounding box center [633, 276] width 71 height 18
paste input "14.5"
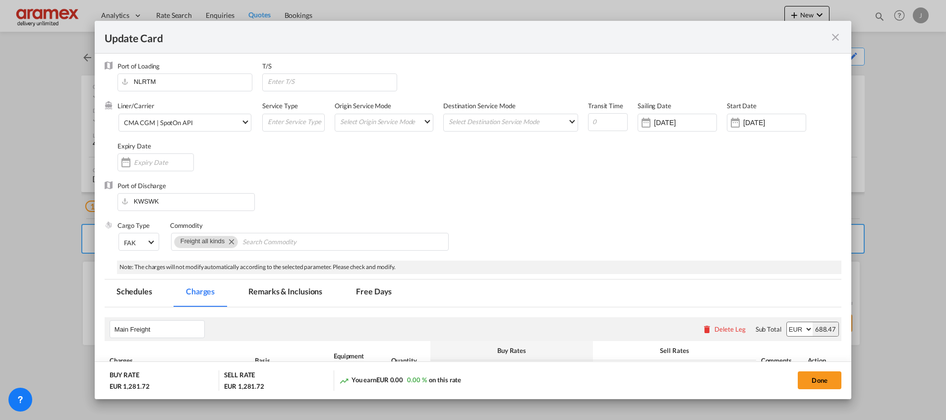
scroll to position [0, 0]
type input "14.5"
click at [823, 378] on button "Done" at bounding box center [820, 380] width 44 height 18
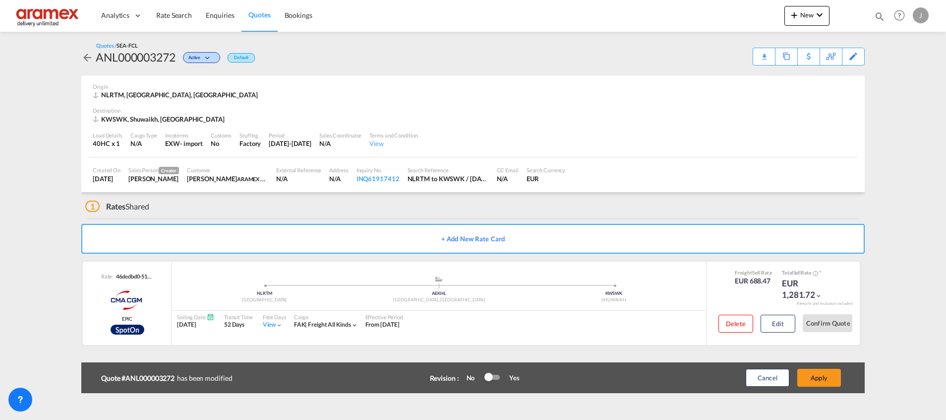
click at [823, 374] on button "Apply" at bounding box center [819, 377] width 44 height 18
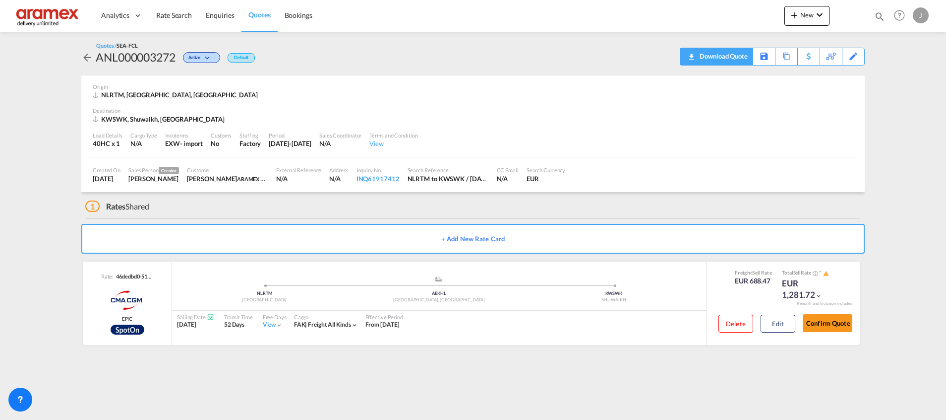
click at [711, 60] on div "Download Quote" at bounding box center [722, 56] width 51 height 16
click at [183, 14] on span "Rate Search" at bounding box center [174, 15] width 36 height 8
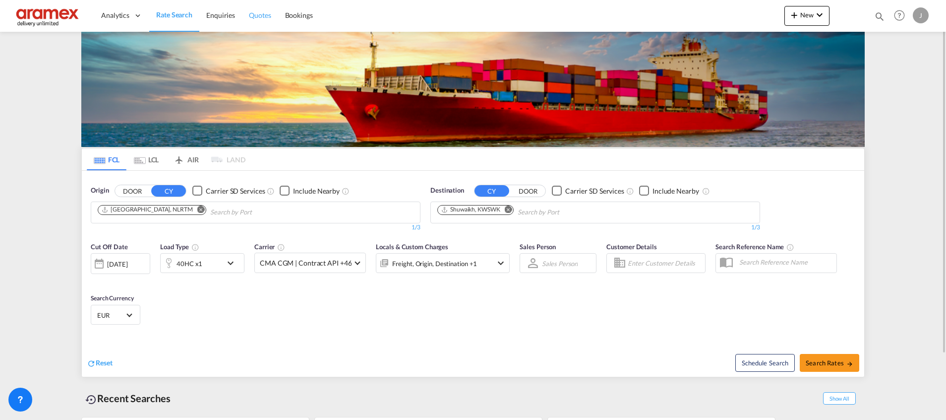
click at [275, 9] on link "Quotes" at bounding box center [260, 16] width 36 height 32
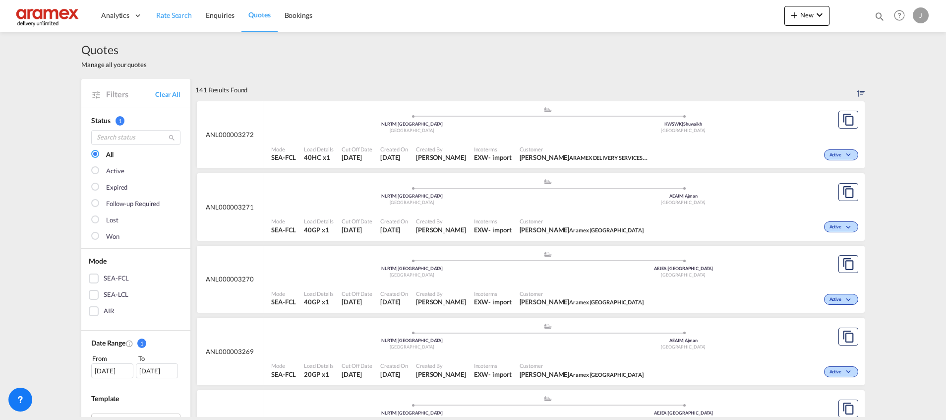
click at [168, 16] on span "Rate Search" at bounding box center [174, 15] width 36 height 8
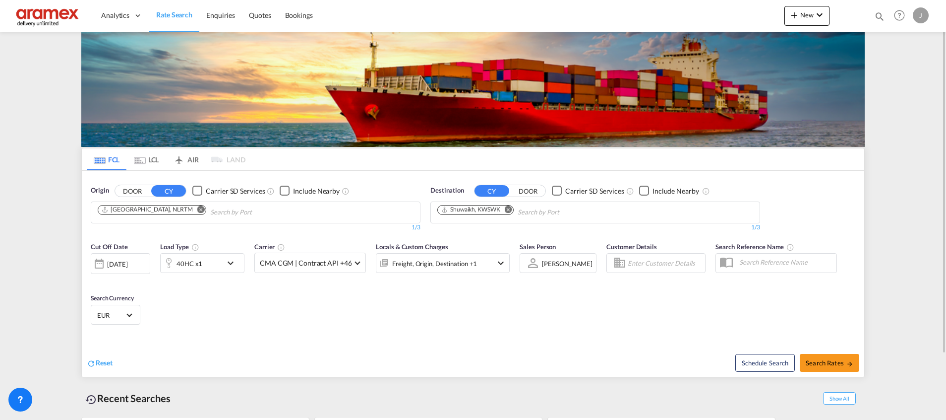
click at [510, 205] on button "Remove" at bounding box center [505, 210] width 15 height 10
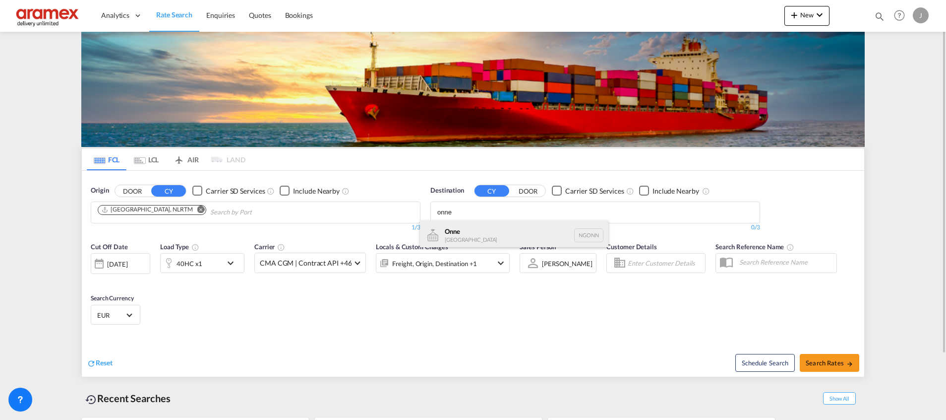
type input "onne"
click at [490, 236] on div "Onne [GEOGRAPHIC_DATA] NGONN" at bounding box center [514, 235] width 188 height 30
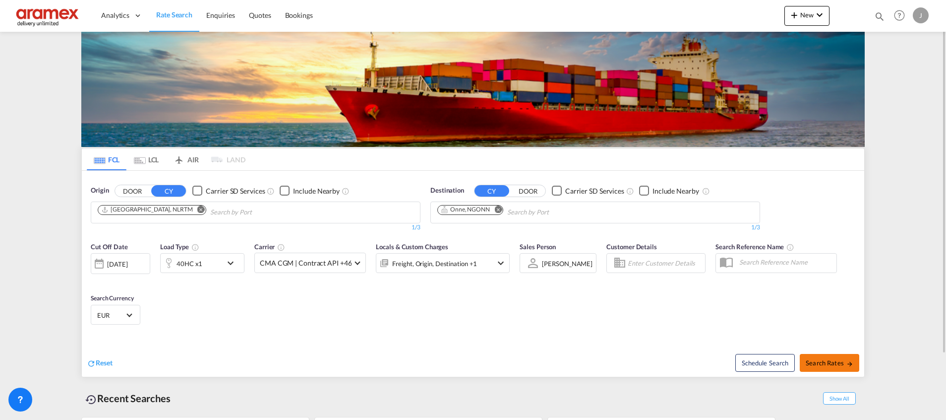
click at [834, 362] on span "Search Rates" at bounding box center [830, 363] width 48 height 8
type input "NLRTM to NGONN / [DATE]"
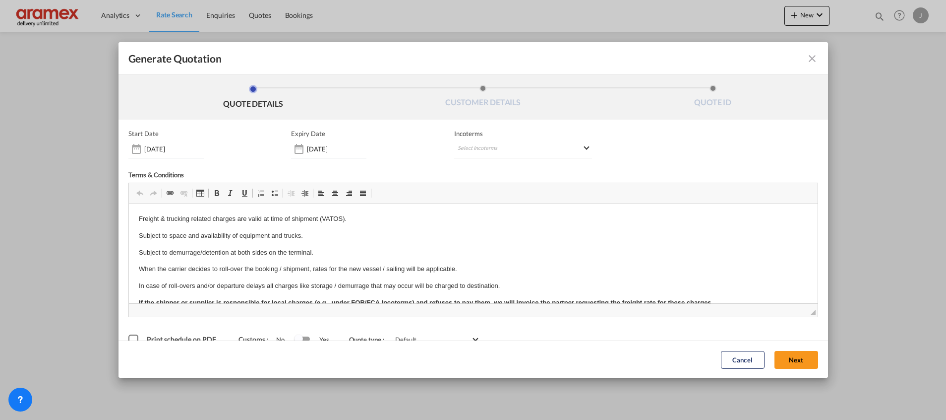
click at [806, 54] on md-icon "icon-close fg-AAA8AD cursor m-0" at bounding box center [812, 59] width 12 height 12
click at [534, 150] on md-select "Select Incoterms CFR - import Cost and Freight CPT - export Carrier Paid to CIF…" at bounding box center [523, 149] width 138 height 18
click at [495, 169] on input "search" at bounding box center [501, 169] width 92 height 9
type input "exw"
click at [494, 183] on md-option "EXW - import Ex Works" at bounding box center [505, 192] width 110 height 24
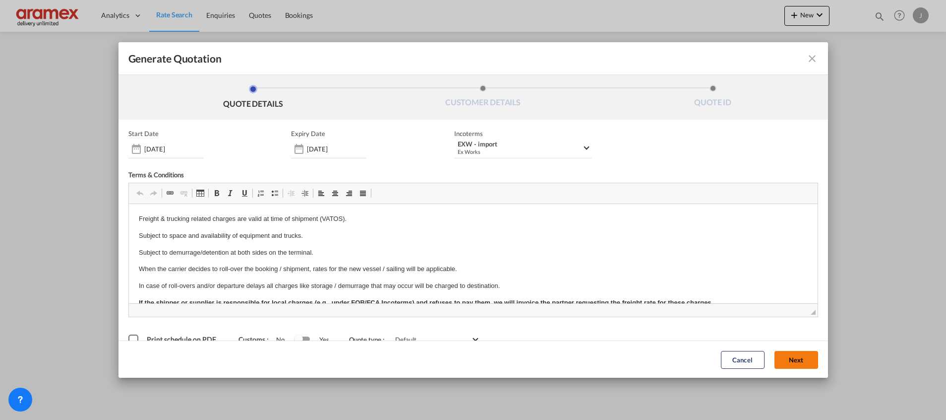
click at [787, 360] on button "Next" at bounding box center [797, 359] width 44 height 18
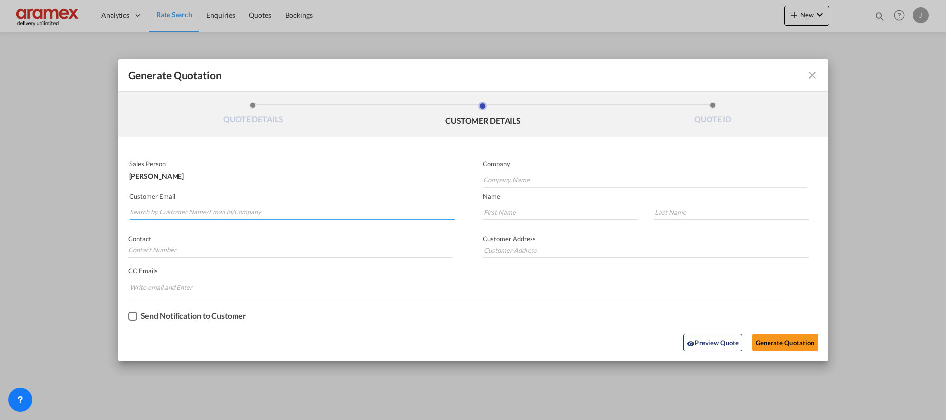
click at [158, 216] on input "Search by Customer Name/Email Id/Company" at bounding box center [292, 212] width 325 height 15
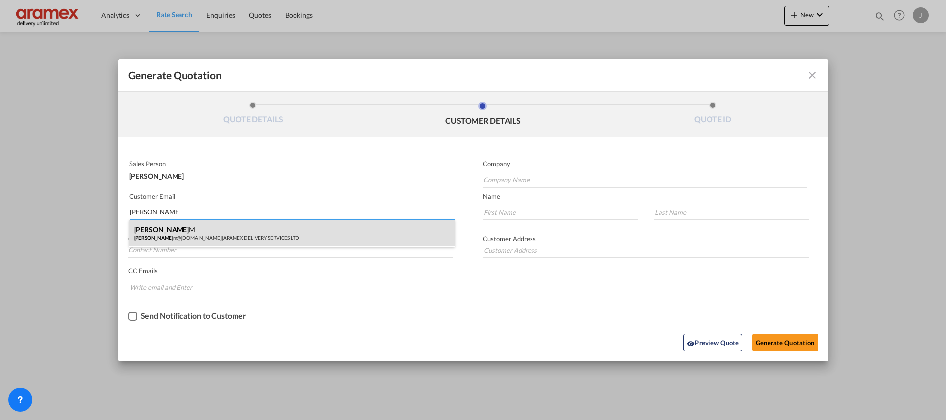
type input "[PERSON_NAME]"
click at [153, 233] on div "[PERSON_NAME] M [PERSON_NAME] [PERSON_NAME]@[DOMAIN_NAME] | ARAMEX DELIVERY SER…" at bounding box center [291, 233] width 325 height 27
type input "ARAMEX DELIVERY SERVICES LTD"
type input "[EMAIL_ADDRESS][DOMAIN_NAME]"
type input "[PERSON_NAME]"
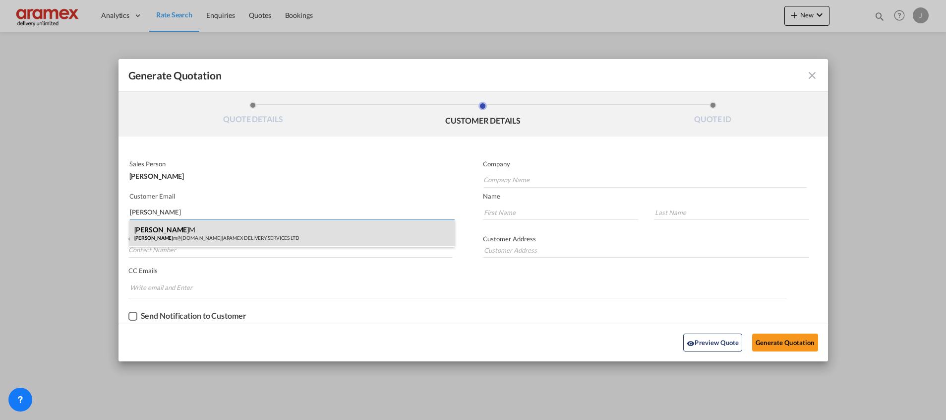
type input "M"
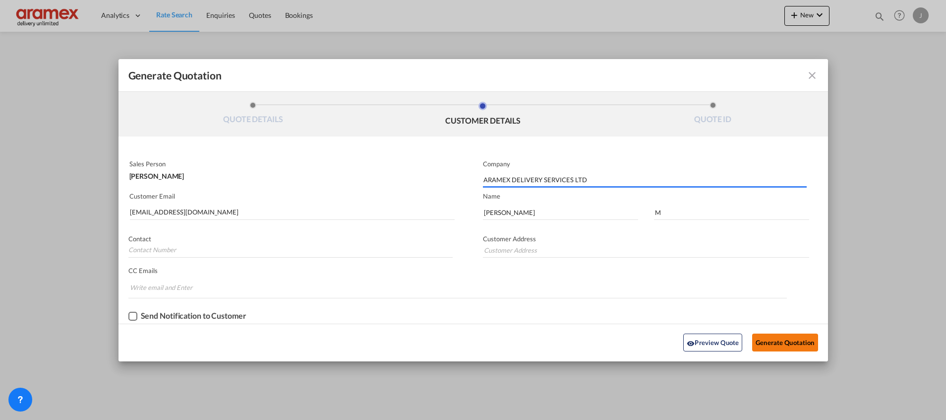
click at [778, 340] on button "Generate Quotation" at bounding box center [784, 342] width 65 height 18
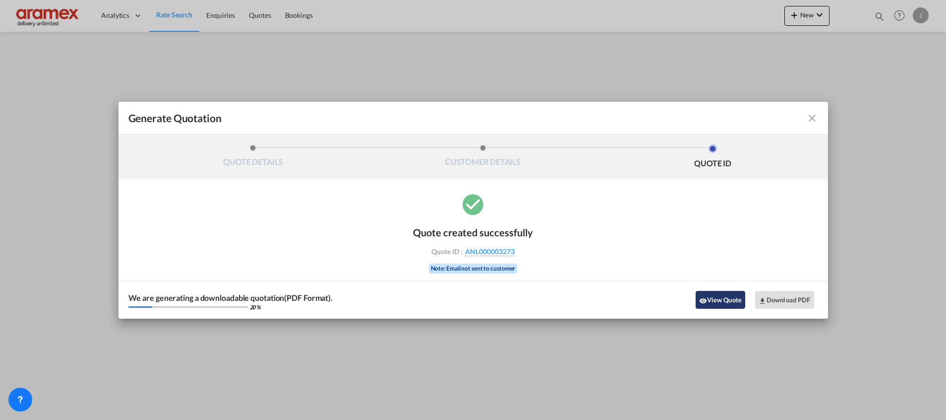
click at [721, 299] on button "View Quote" at bounding box center [721, 300] width 50 height 18
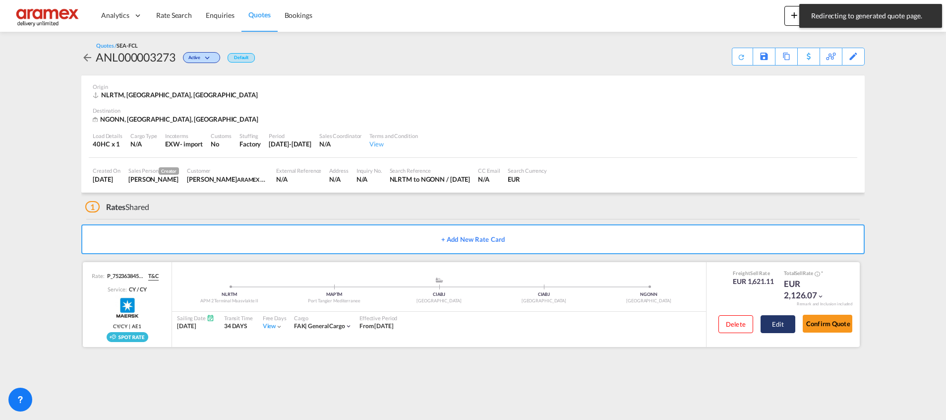
click at [775, 323] on button "Edit" at bounding box center [778, 324] width 35 height 18
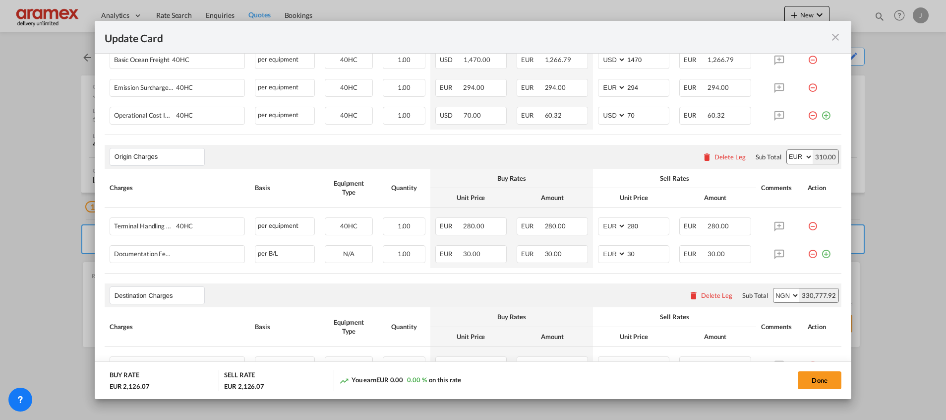
scroll to position [372, 0]
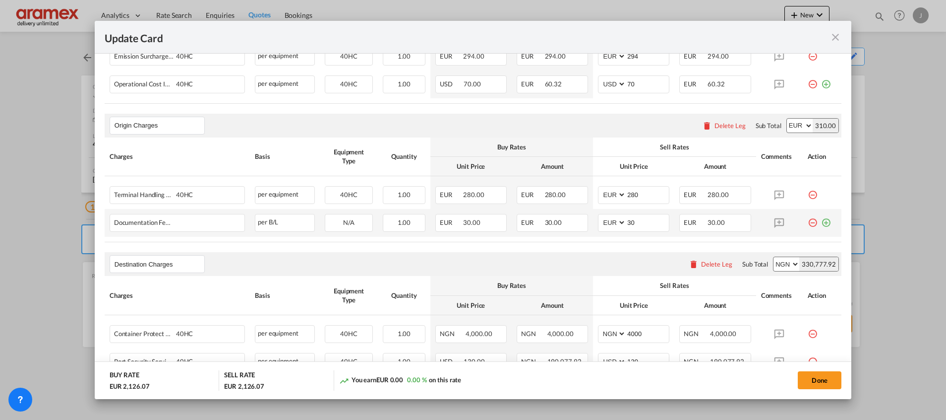
click at [821, 222] on md-icon "icon-plus-circle-outline green-400-fg" at bounding box center [826, 219] width 10 height 10
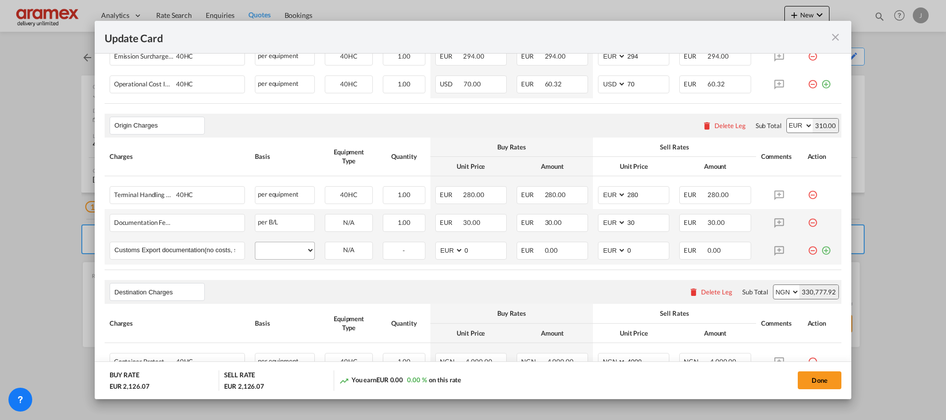
scroll to position [0, 46]
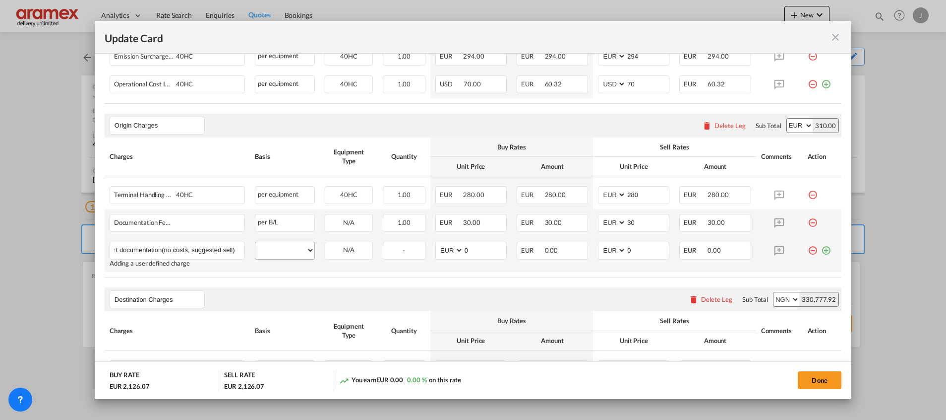
type input "Customs Export documentation(no costs, suggested sell)"
click at [274, 251] on select "per equipment per container per B/L per shipping bill per shipment per pallet p…" at bounding box center [284, 250] width 59 height 16
select select "per shipment"
click at [255, 242] on select "per equipment per container per B/L per shipping bill per shipment per pallet p…" at bounding box center [284, 250] width 59 height 16
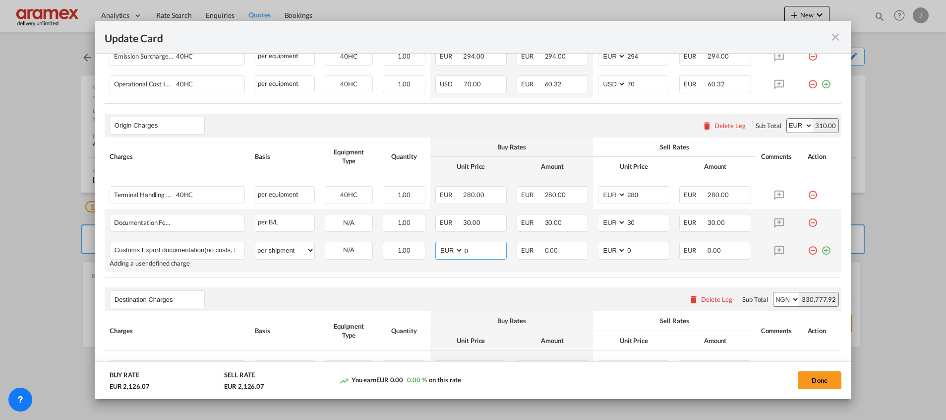
drag, startPoint x: 481, startPoint y: 250, endPoint x: 445, endPoint y: 245, distance: 36.1
click at [445, 245] on md-input-container "AED AFN ALL AMD ANG AOA ARS AUD AWG AZN BAM BBD BDT BGN BHD BIF BMD BND BOB BRL…" at bounding box center [470, 251] width 71 height 18
type input "65"
drag, startPoint x: 615, startPoint y: 250, endPoint x: 591, endPoint y: 248, distance: 24.3
click at [598, 249] on md-input-container "AED AFN ALL AMD ANG AOA ARS AUD AWG AZN BAM BBD BDT BGN BHD BIF BMD BND BOB BRL…" at bounding box center [633, 251] width 71 height 18
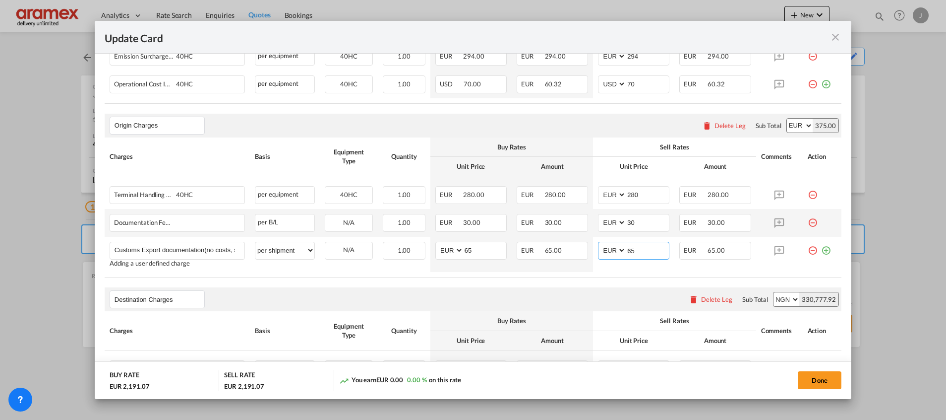
type input "65"
click at [484, 295] on div "Destination Charges Please enter leg name Leg Name Already Exists Delete Leg Su…" at bounding box center [473, 299] width 737 height 24
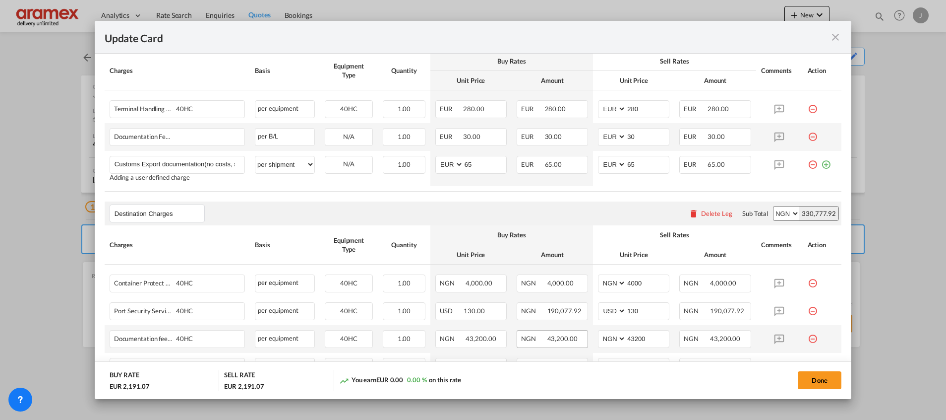
scroll to position [521, 0]
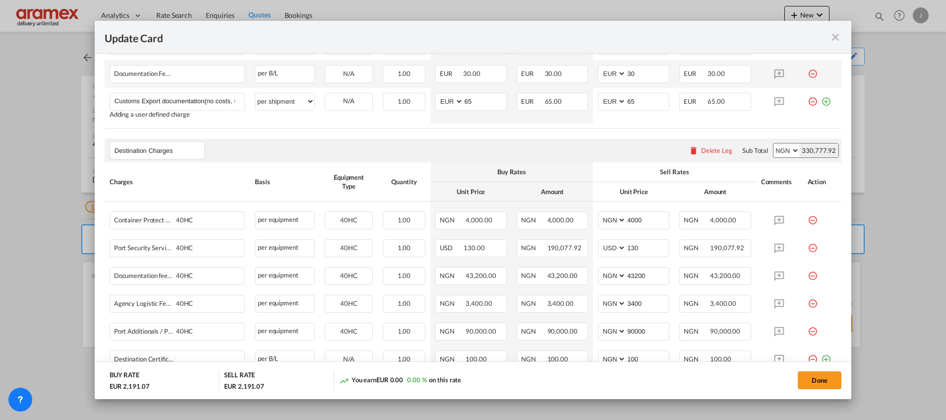
click at [710, 155] on div "Delete Leg" at bounding box center [711, 150] width 54 height 18
click at [709, 151] on div "Delete Leg" at bounding box center [716, 150] width 31 height 8
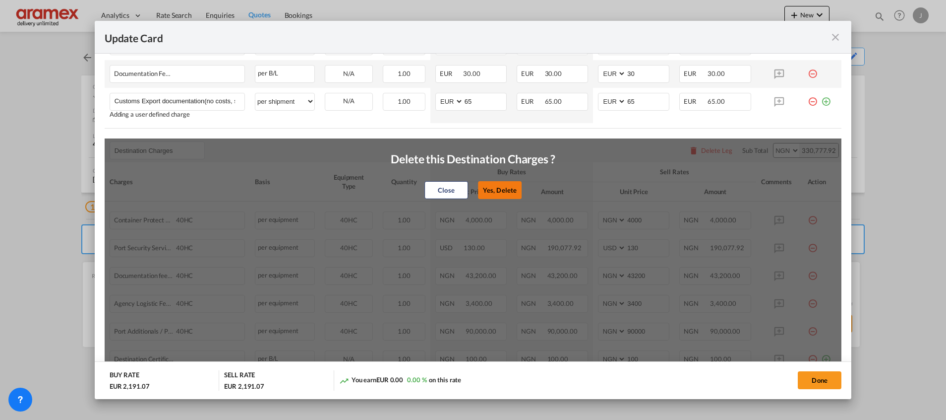
click at [493, 184] on button "Yes, Delete" at bounding box center [500, 190] width 44 height 18
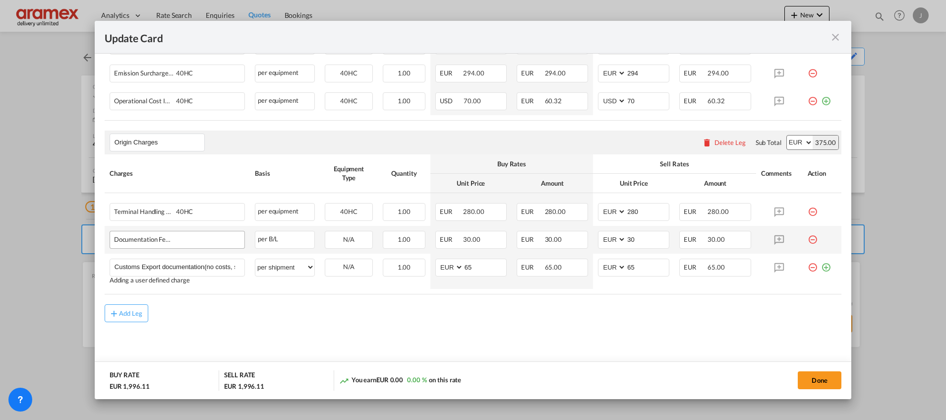
scroll to position [354, 0]
click at [123, 305] on button "Add Leg" at bounding box center [127, 314] width 44 height 18
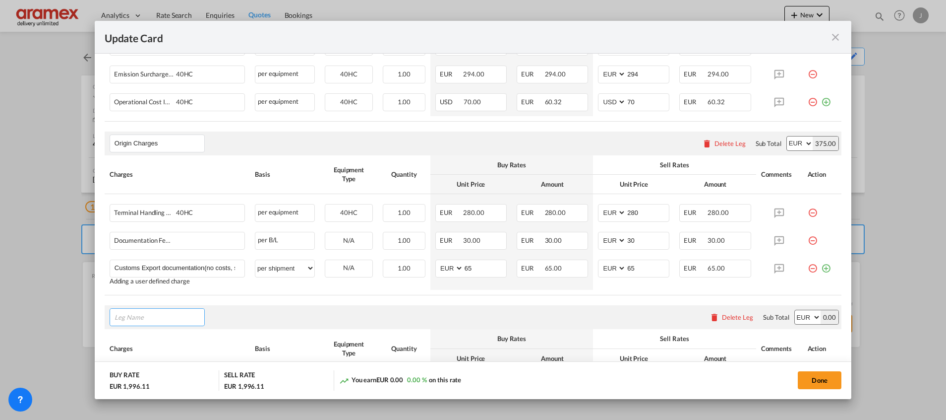
scroll to position [465, 0]
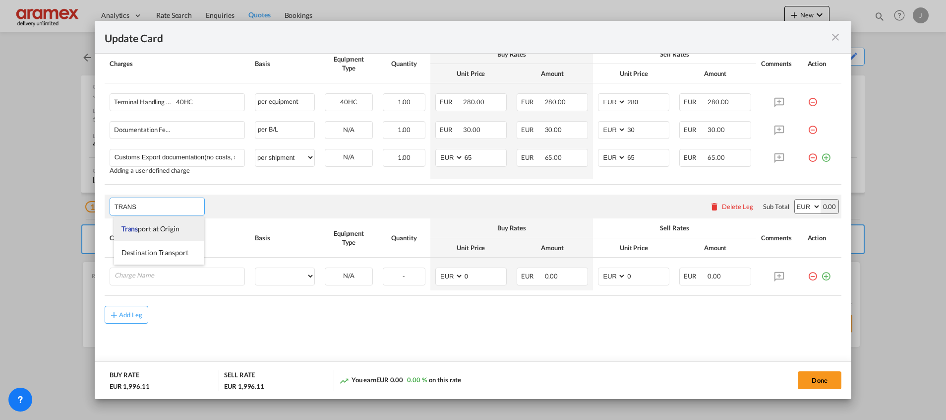
click at [136, 222] on li "Trans port at Origin" at bounding box center [159, 229] width 90 height 24
type input "Transport at Origin"
click at [155, 283] on div "Update Card Port ..." at bounding box center [177, 276] width 135 height 18
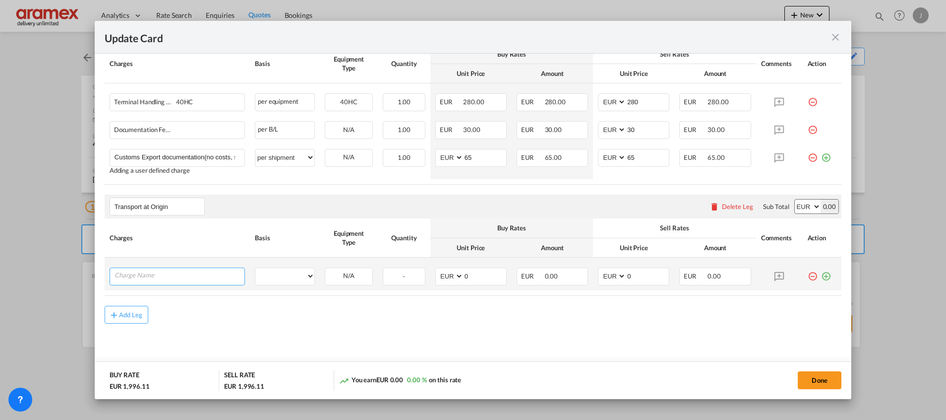
click at [155, 276] on input "Charge Name" at bounding box center [180, 275] width 130 height 15
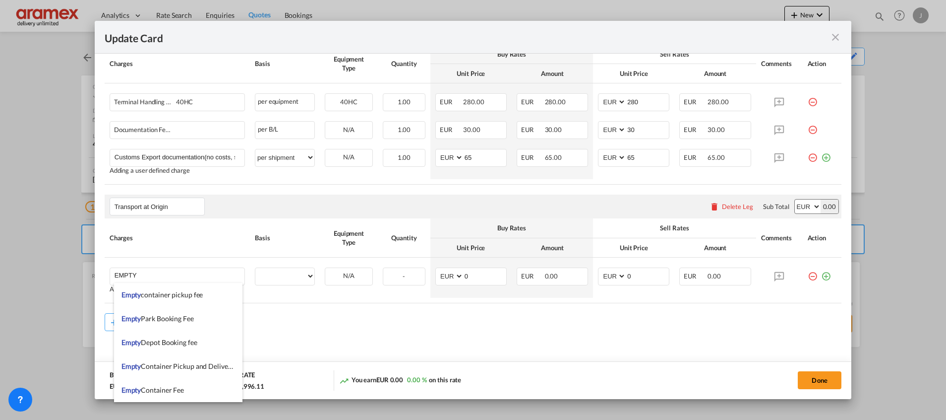
drag, startPoint x: 183, startPoint y: 365, endPoint x: 269, endPoint y: 368, distance: 86.3
click at [184, 365] on span "Empty Container Pickup and Delivery Charge" at bounding box center [190, 366] width 136 height 8
type input "Empty Container Pickup and Delivery Charge"
select select "per equipment"
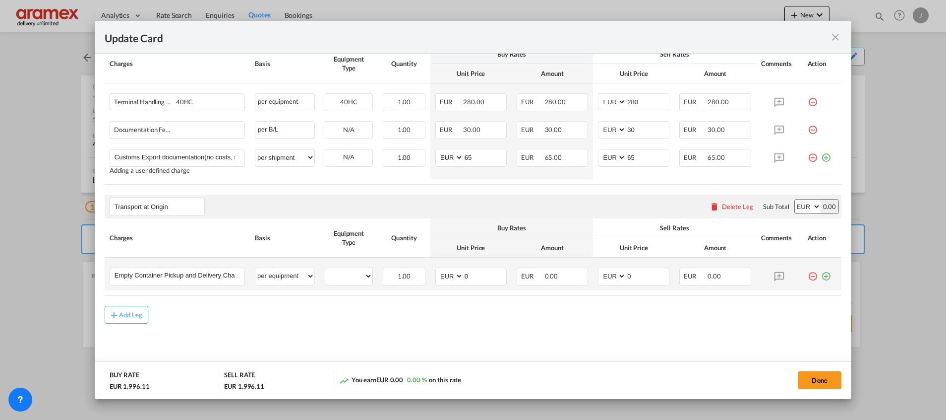
click at [821, 276] on md-icon "icon-plus-circle-outline green-400-fg" at bounding box center [826, 272] width 10 height 10
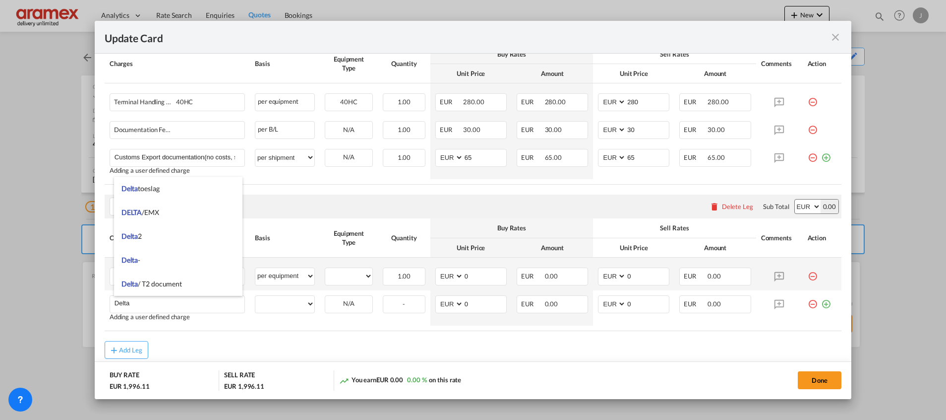
scroll to position [500, 0]
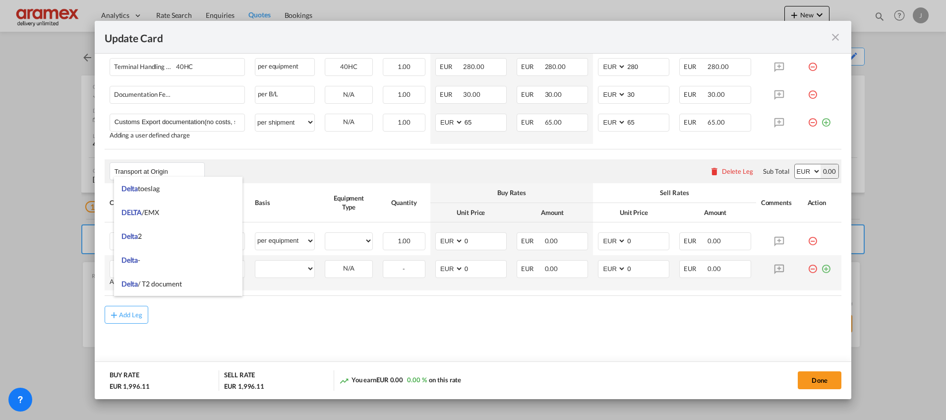
type input "Delta"
click at [821, 268] on md-icon "icon-plus-circle-outline green-400-fg" at bounding box center [826, 265] width 10 height 10
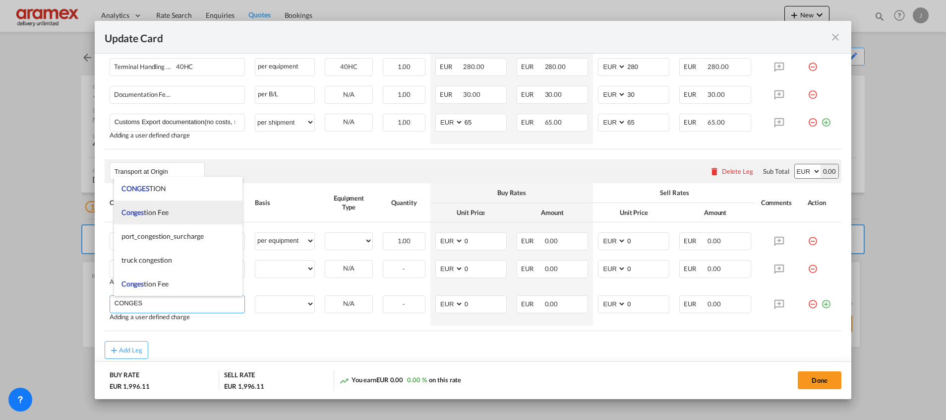
click at [174, 212] on li "Conges tion Fee" at bounding box center [178, 212] width 128 height 24
type input "Congestion Fee"
select select "per equipment"
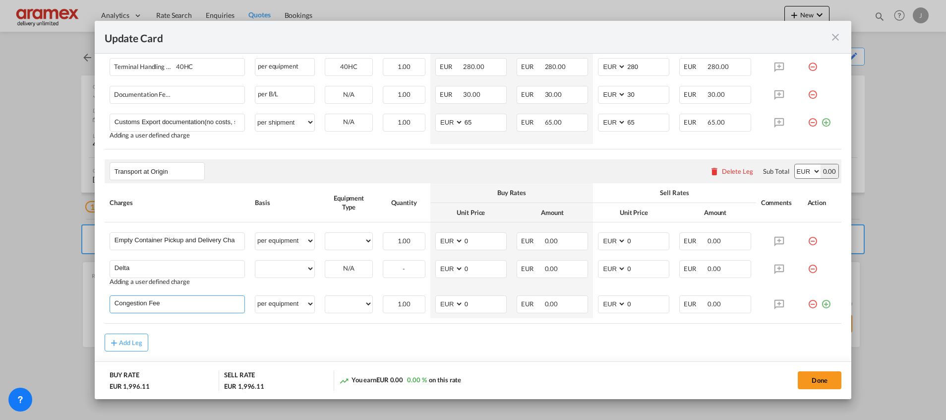
scroll to position [528, 0]
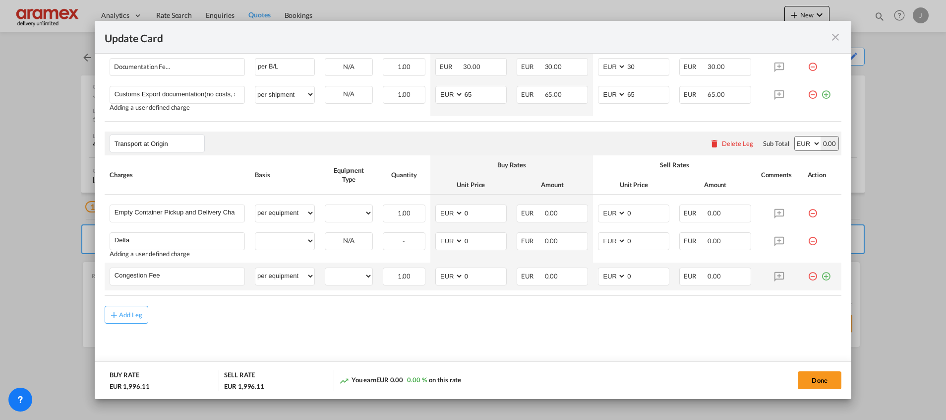
click at [821, 275] on md-icon "icon-plus-circle-outline green-400-fg" at bounding box center [826, 272] width 10 height 10
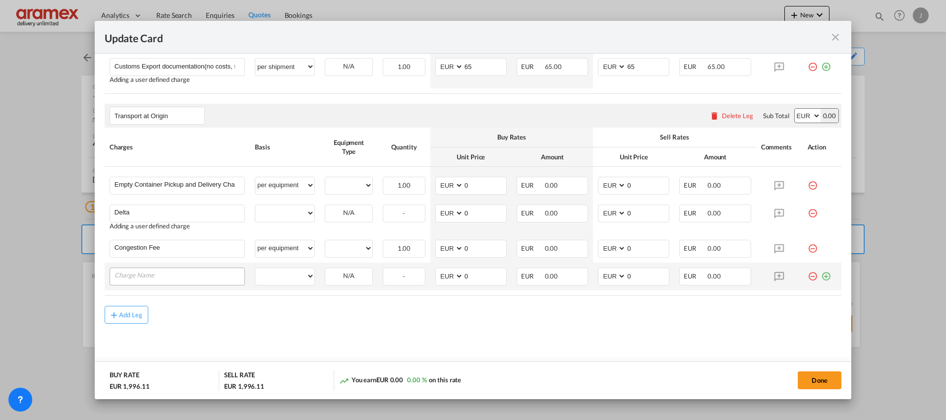
click at [160, 277] on input "Charge Name" at bounding box center [180, 275] width 130 height 15
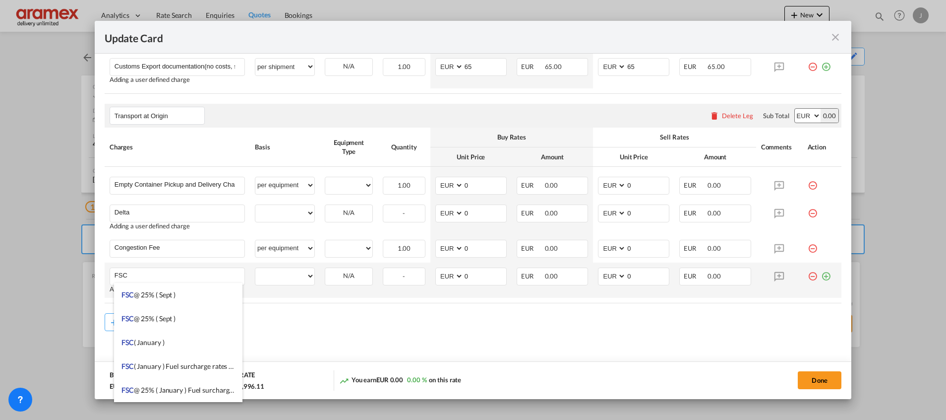
type input "FSC"
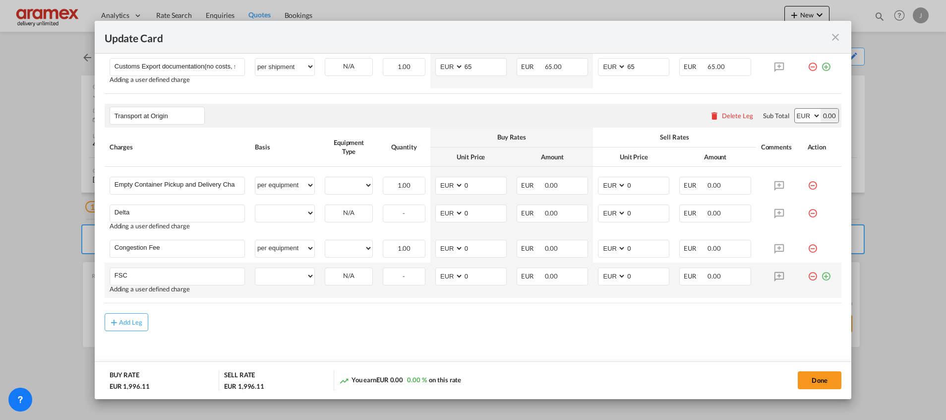
click at [821, 274] on md-icon "icon-plus-circle-outline green-400-fg" at bounding box center [826, 272] width 10 height 10
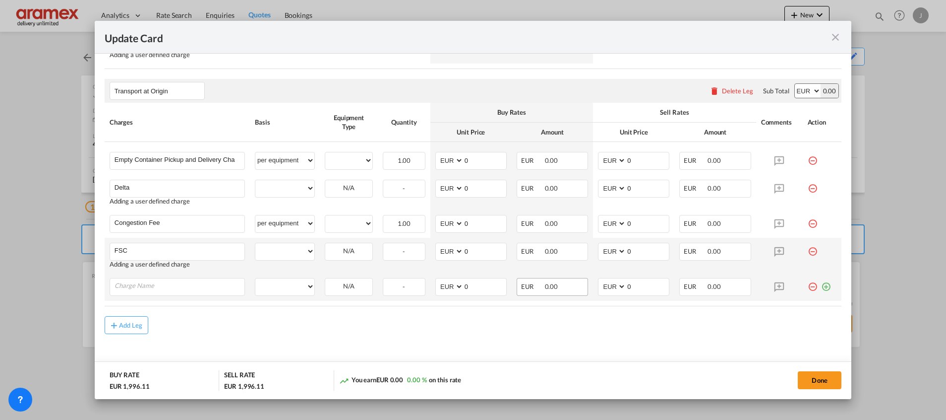
scroll to position [591, 0]
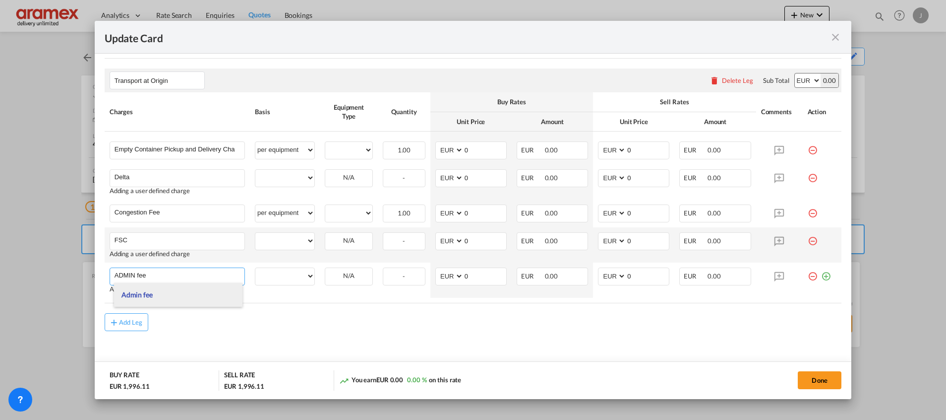
click at [152, 293] on span "Admin fee" at bounding box center [137, 294] width 31 height 8
type input "Admin fee"
select select "per container"
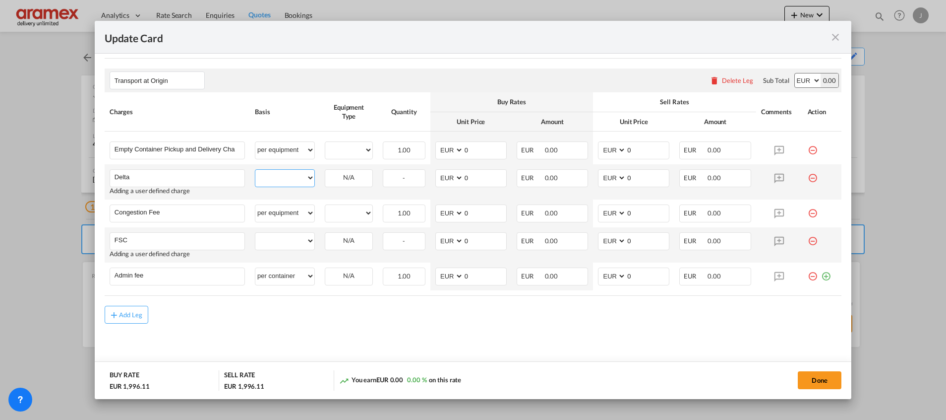
drag, startPoint x: 281, startPoint y: 175, endPoint x: 278, endPoint y: 168, distance: 7.6
click at [281, 174] on select "per equipment per container per B/L per shipping bill per shipment % on pickup …" at bounding box center [284, 178] width 59 height 16
select select "per equipment"
click at [255, 170] on select "per equipment per container per B/L per shipping bill per shipment % on pickup …" at bounding box center [284, 178] width 59 height 16
click at [272, 243] on select "per equipment per container per B/L per shipping bill per shipment % on pickup …" at bounding box center [284, 241] width 59 height 16
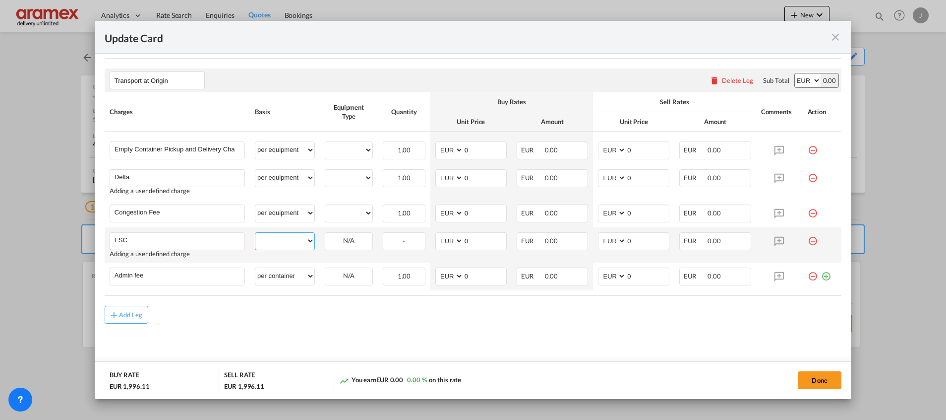
select select "per equipment"
click at [255, 233] on select "per equipment per container per B/L per shipping bill per shipment % on pickup …" at bounding box center [284, 241] width 59 height 16
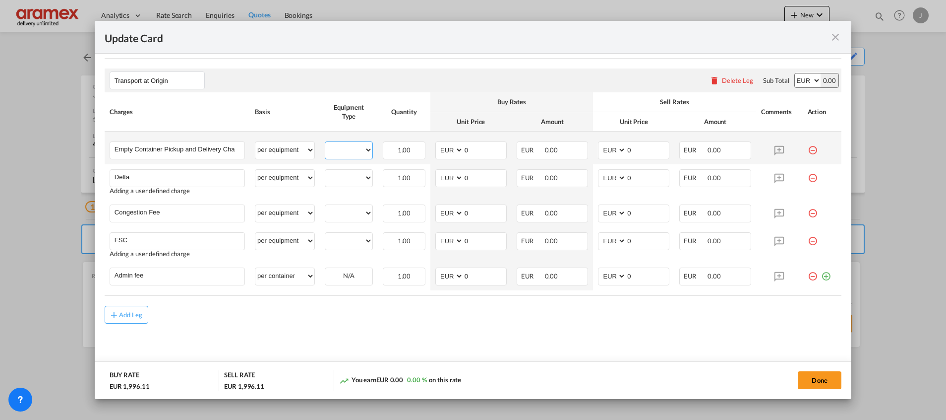
click at [337, 155] on select "40HC" at bounding box center [348, 149] width 47 height 13
select select "40HC"
click at [325, 143] on select "40HC" at bounding box center [348, 149] width 47 height 13
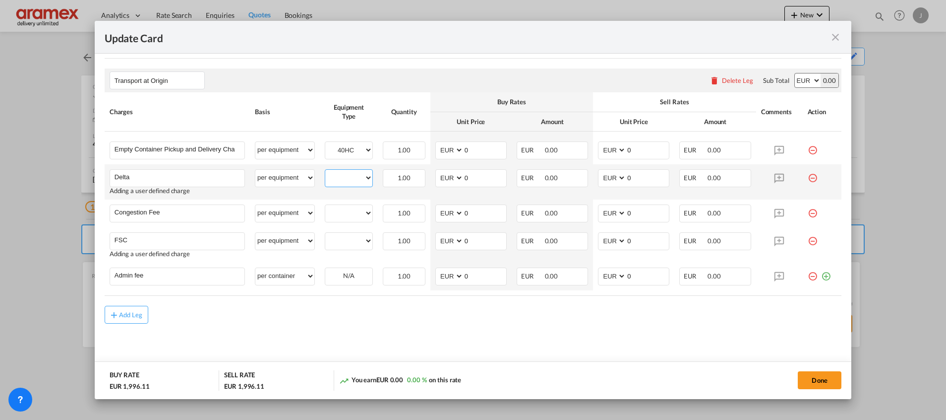
click at [344, 179] on select "40HC" at bounding box center [348, 177] width 47 height 13
select select "40HC"
click at [325, 171] on select "40HC" at bounding box center [348, 177] width 47 height 13
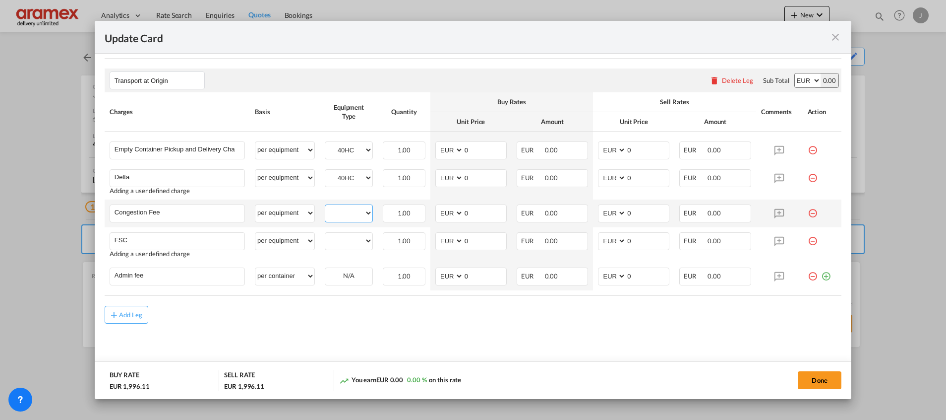
click at [344, 208] on select "40HC" at bounding box center [348, 212] width 47 height 13
select select "40HC"
click at [325, 206] on select "40HC" at bounding box center [348, 212] width 47 height 13
drag, startPoint x: 348, startPoint y: 239, endPoint x: 349, endPoint y: 244, distance: 5.2
click at [348, 239] on select "40HC" at bounding box center [348, 240] width 47 height 13
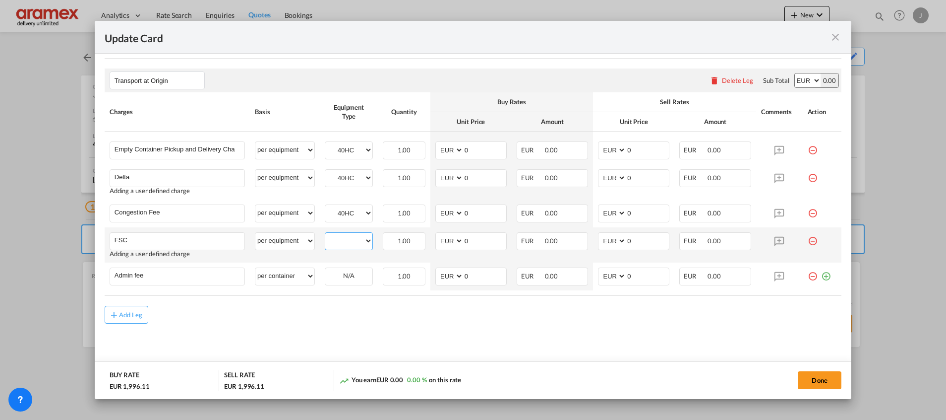
select select "40HC"
click at [325, 234] on select "40HC" at bounding box center [348, 240] width 47 height 13
click at [280, 276] on select "per equipment per container per B/L per shipping bill per shipment % on pickup …" at bounding box center [284, 276] width 59 height 16
click at [255, 268] on select "per equipment per container per B/L per shipping bill per shipment % on pickup …" at bounding box center [284, 276] width 59 height 16
click at [290, 279] on select "per equipment per container per B/L per shipping bill per shipment % on pickup …" at bounding box center [284, 276] width 59 height 16
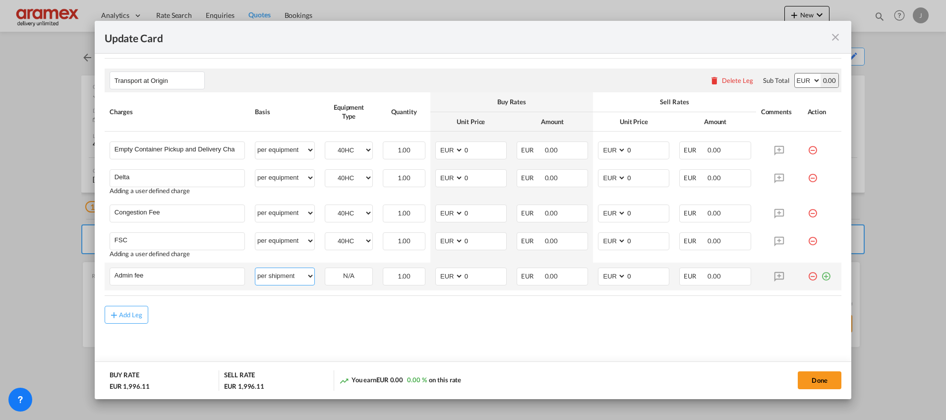
select select "per equipment"
click at [255, 268] on select "per equipment per container per B/L per shipping bill per shipment % on pickup …" at bounding box center [284, 276] width 59 height 16
click at [344, 269] on select "40HC" at bounding box center [348, 275] width 47 height 13
select select "40HC"
click at [325, 269] on select "40HC" at bounding box center [348, 275] width 47 height 13
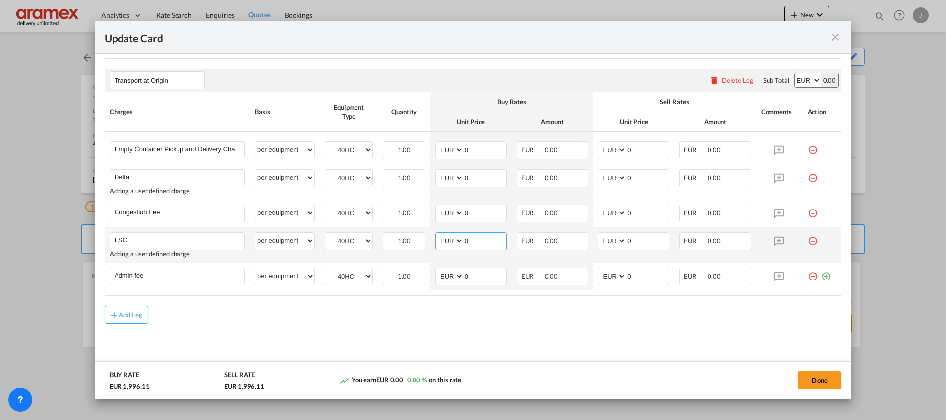
drag, startPoint x: 450, startPoint y: 235, endPoint x: 441, endPoint y: 241, distance: 10.7
click at [435, 237] on md-input-container "AED AFN ALL AMD ANG AOA ARS AUD AWG AZN BAM BBD BDT BGN BHD BIF BMD BND BOB BRL…" at bounding box center [470, 241] width 71 height 18
paste input "92.75"
type input "92.75"
drag, startPoint x: 638, startPoint y: 238, endPoint x: 600, endPoint y: 237, distance: 37.7
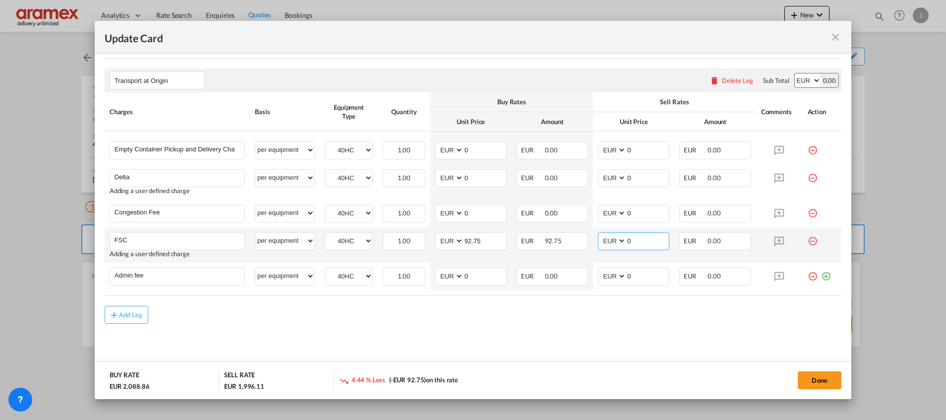
click at [600, 237] on md-input-container "AED AFN ALL AMD ANG AOA ARS AUD AWG AZN BAM BBD BDT BGN BHD BIF BMD BND BOB BRL…" at bounding box center [633, 241] width 71 height 18
paste input "92.75"
type input "92.75"
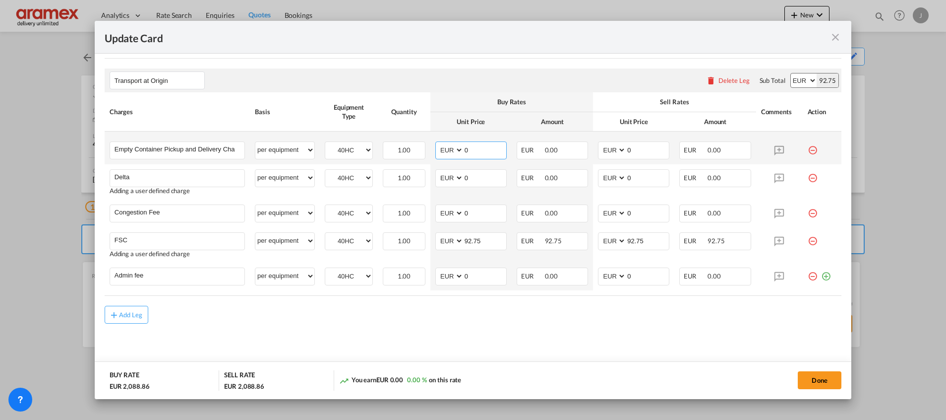
drag, startPoint x: 451, startPoint y: 150, endPoint x: 433, endPoint y: 150, distance: 17.4
click at [435, 150] on md-input-container "AED AFN ALL AMD ANG AOA ARS AUD AWG AZN BAM BBD BDT BGN BHD BIF BMD BND BOB BRL…" at bounding box center [470, 150] width 71 height 18
drag, startPoint x: 481, startPoint y: 150, endPoint x: 540, endPoint y: 168, distance: 61.8
click at [449, 150] on md-input-container "AED AFN ALL AMD ANG AOA ARS AUD AWG AZN BAM BBD BDT BGN BHD BIF BMD BND [PERSON…" at bounding box center [470, 150] width 71 height 18
type input "304"
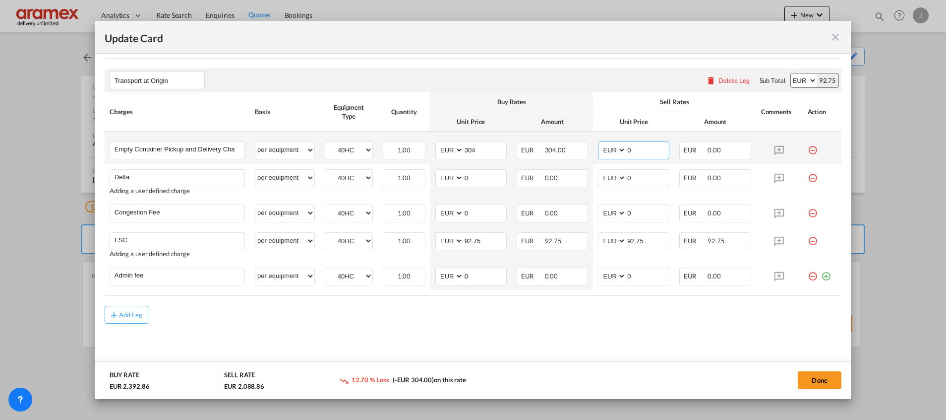
drag, startPoint x: 639, startPoint y: 153, endPoint x: 614, endPoint y: 152, distance: 24.8
click at [614, 152] on md-input-container "AED AFN ALL AMD ANG AOA ARS AUD AWG AZN BAM BBD BDT BGN BHD BIF BMD BND BOB BRL…" at bounding box center [633, 150] width 71 height 18
paste input "304"
type input "304"
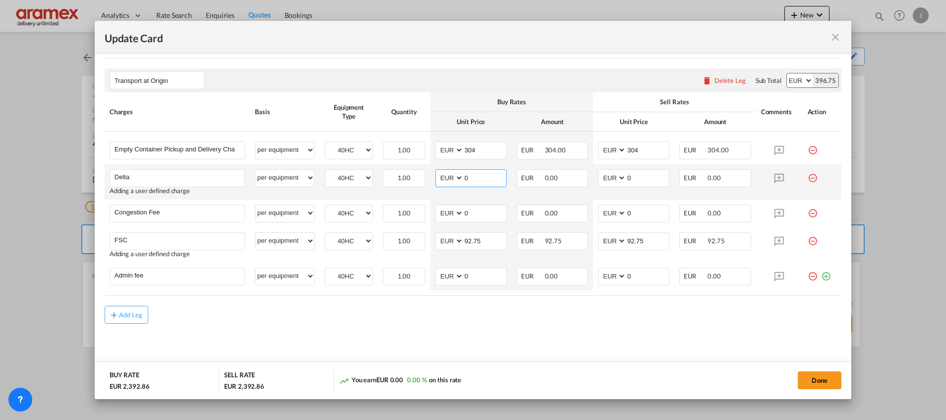
drag, startPoint x: 475, startPoint y: 177, endPoint x: 446, endPoint y: 180, distance: 29.4
click at [446, 180] on md-input-container "AED AFN ALL AMD ANG AOA ARS AUD AWG AZN BAM BBD BDT BGN BHD BIF BMD BND BOB BRL…" at bounding box center [470, 178] width 71 height 18
type input "50"
drag, startPoint x: 638, startPoint y: 173, endPoint x: 581, endPoint y: 178, distance: 57.7
click at [581, 178] on tr "Delta Please Enter User Defined Charges Cannot Be Published Adding a user defin…" at bounding box center [473, 181] width 737 height 35
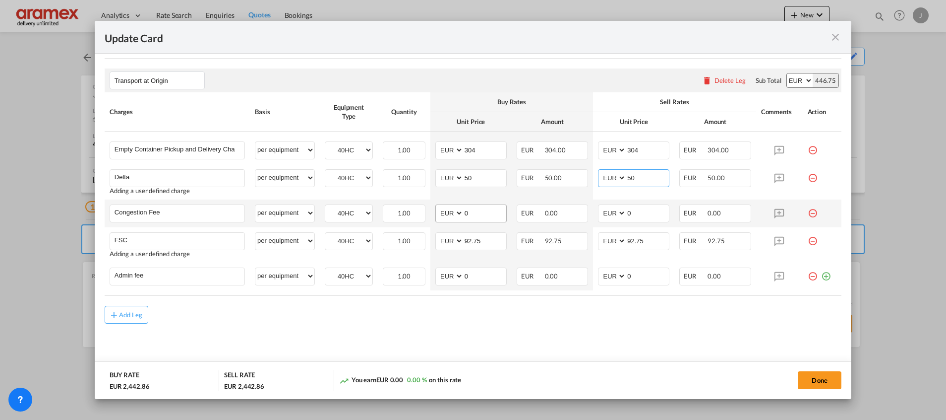
type input "50"
drag, startPoint x: 465, startPoint y: 211, endPoint x: 442, endPoint y: 209, distance: 22.4
click at [442, 209] on md-input-container "AED AFN ALL AMD ANG AOA ARS AUD AWG AZN BAM BBD BDT BGN BHD BIF BMD BND BOB BRL…" at bounding box center [470, 213] width 71 height 18
type input "17"
drag, startPoint x: 642, startPoint y: 212, endPoint x: 576, endPoint y: 212, distance: 65.5
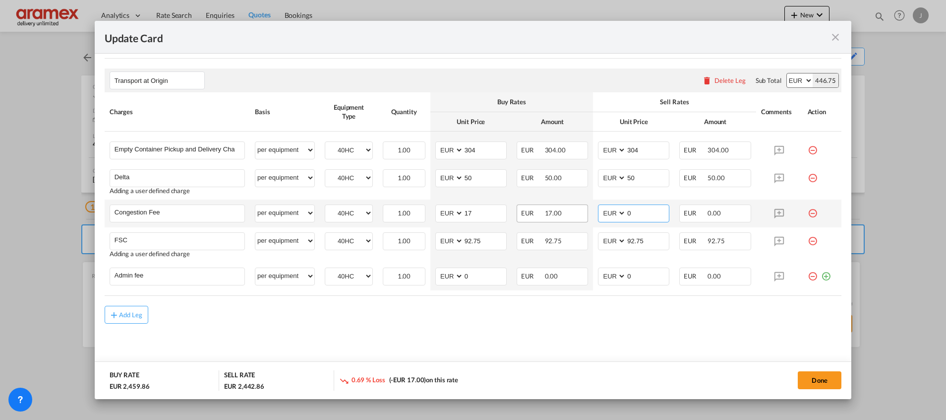
click at [576, 212] on tr "Congestion Fee Please Enter User Defined Charges Cannot Be Published per equipm…" at bounding box center [473, 213] width 737 height 28
type input "17"
drag, startPoint x: 463, startPoint y: 271, endPoint x: 423, endPoint y: 270, distance: 40.7
click at [423, 270] on tr "Admin fee Please Enter User Defined Charges Cannot Be Published per equipment p…" at bounding box center [473, 276] width 737 height 28
click at [455, 271] on md-input-container "AED AFN ALL AMD ANG AOA ARS AUD AWG AZN BAM BBD BDT BGN BHD BIF BMD BND [PERSON…" at bounding box center [470, 276] width 71 height 18
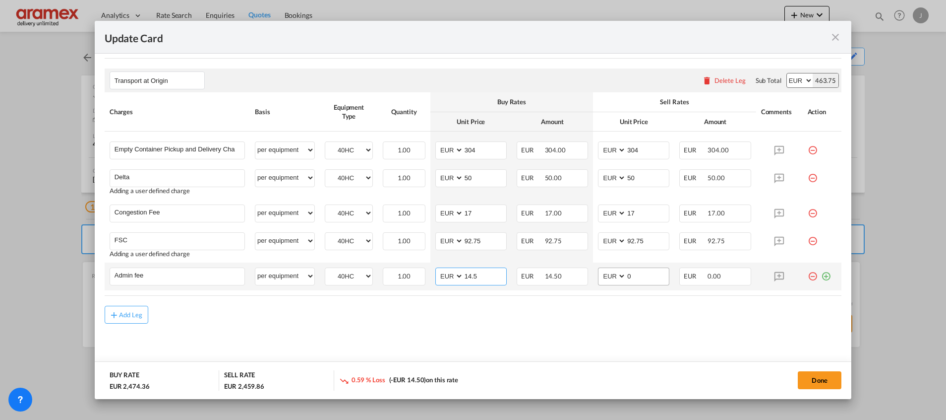
type input "14.5"
drag, startPoint x: 629, startPoint y: 276, endPoint x: 611, endPoint y: 276, distance: 18.8
click at [611, 276] on md-input-container "AED AFN ALL AMD ANG AOA ARS AUD AWG AZN BAM BBD BDT BGN BHD BIF BMD BND BOB BRL…" at bounding box center [633, 276] width 71 height 18
paste input "14.5"
type input "14.5"
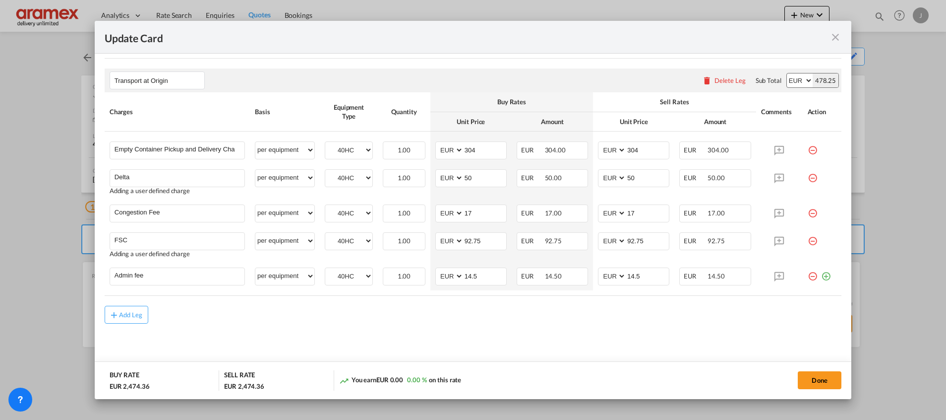
click at [585, 320] on div "Add Leg" at bounding box center [473, 315] width 737 height 18
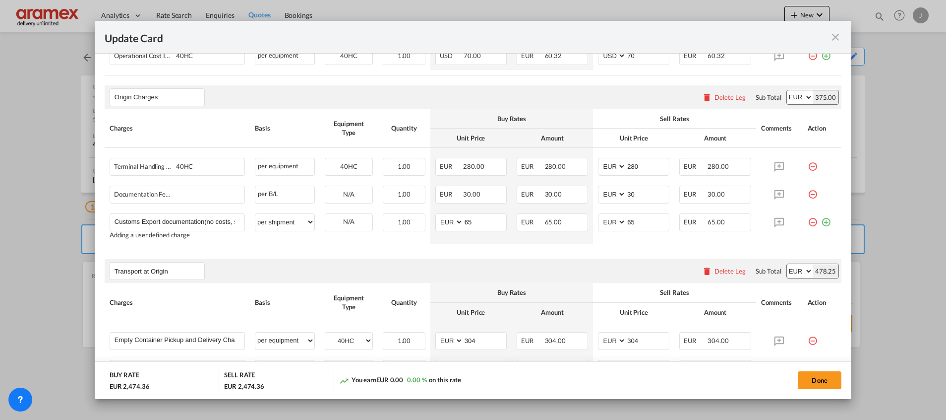
scroll to position [368, 0]
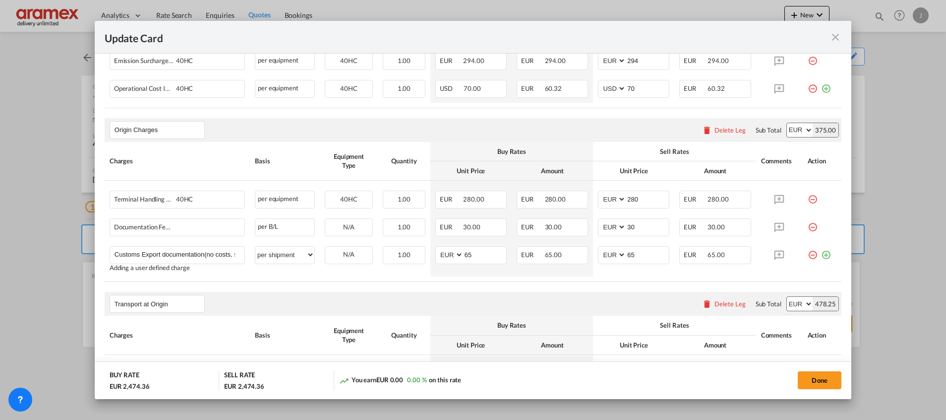
click at [368, 283] on rate-modification "Main Freight Please enter leg name Leg Name Already Exists Delete Leg Sub Total…" at bounding box center [473, 243] width 737 height 605
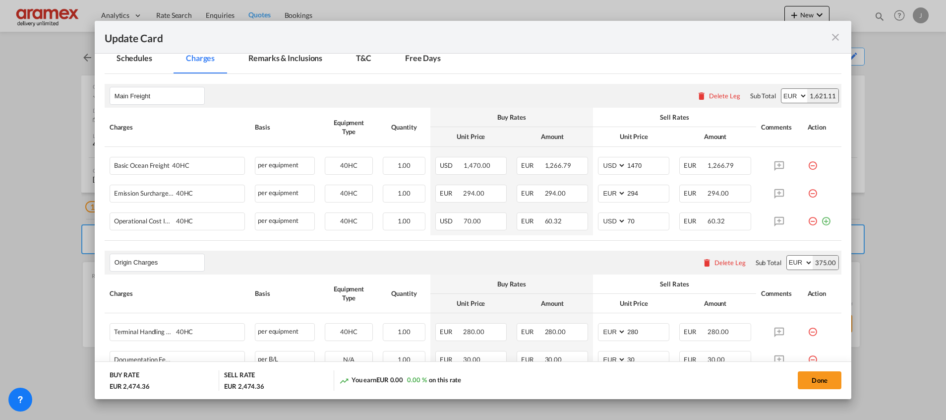
scroll to position [70, 0]
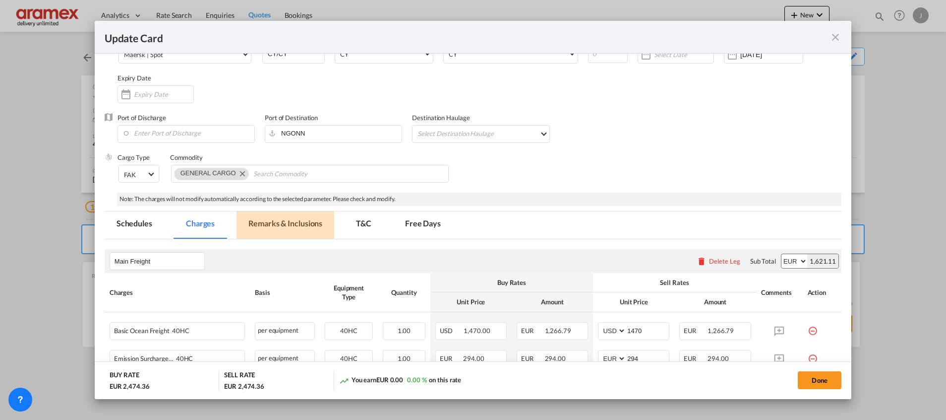
click at [300, 218] on md-tab-item "Remarks & Inclusions" at bounding box center [286, 224] width 98 height 27
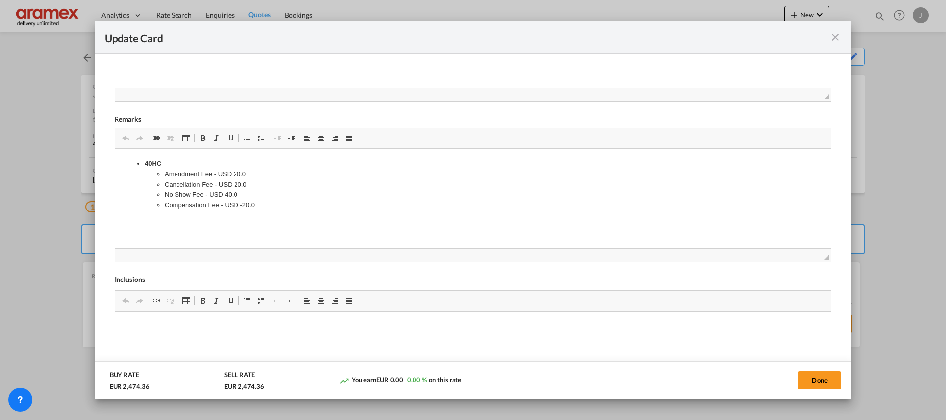
scroll to position [443, 0]
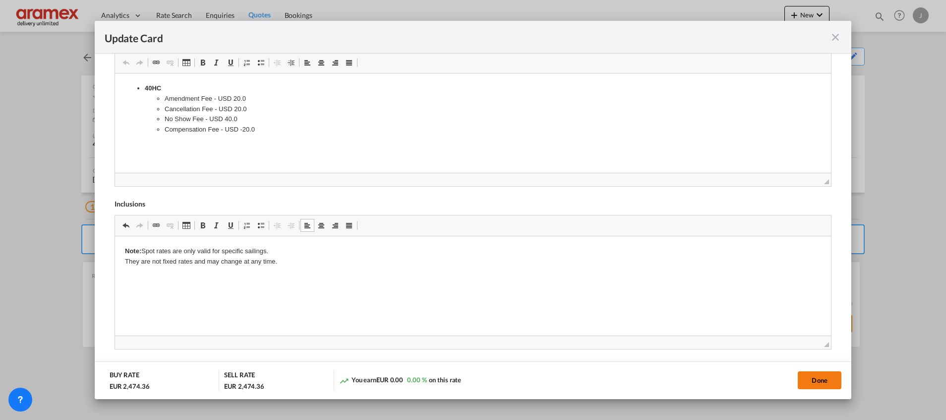
click at [824, 382] on button "Done" at bounding box center [820, 380] width 44 height 18
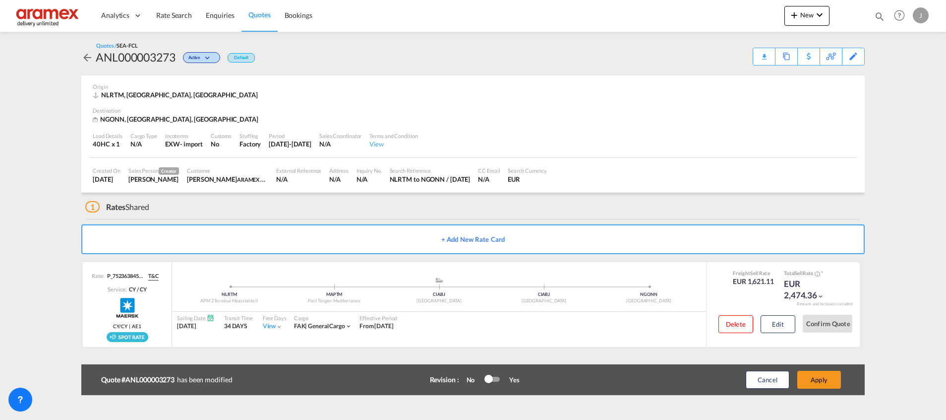
scroll to position [141, 0]
click at [824, 378] on button "Apply" at bounding box center [819, 379] width 44 height 18
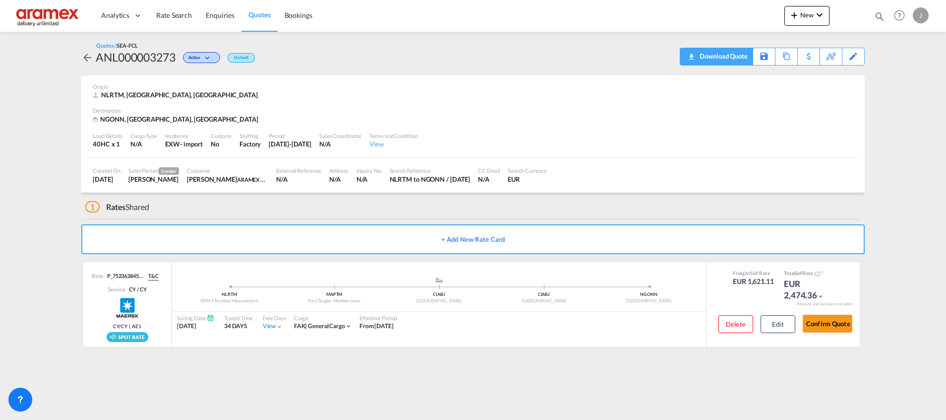
click at [735, 56] on div "Download Quote" at bounding box center [722, 56] width 51 height 16
